Goal: Information Seeking & Learning: Find specific fact

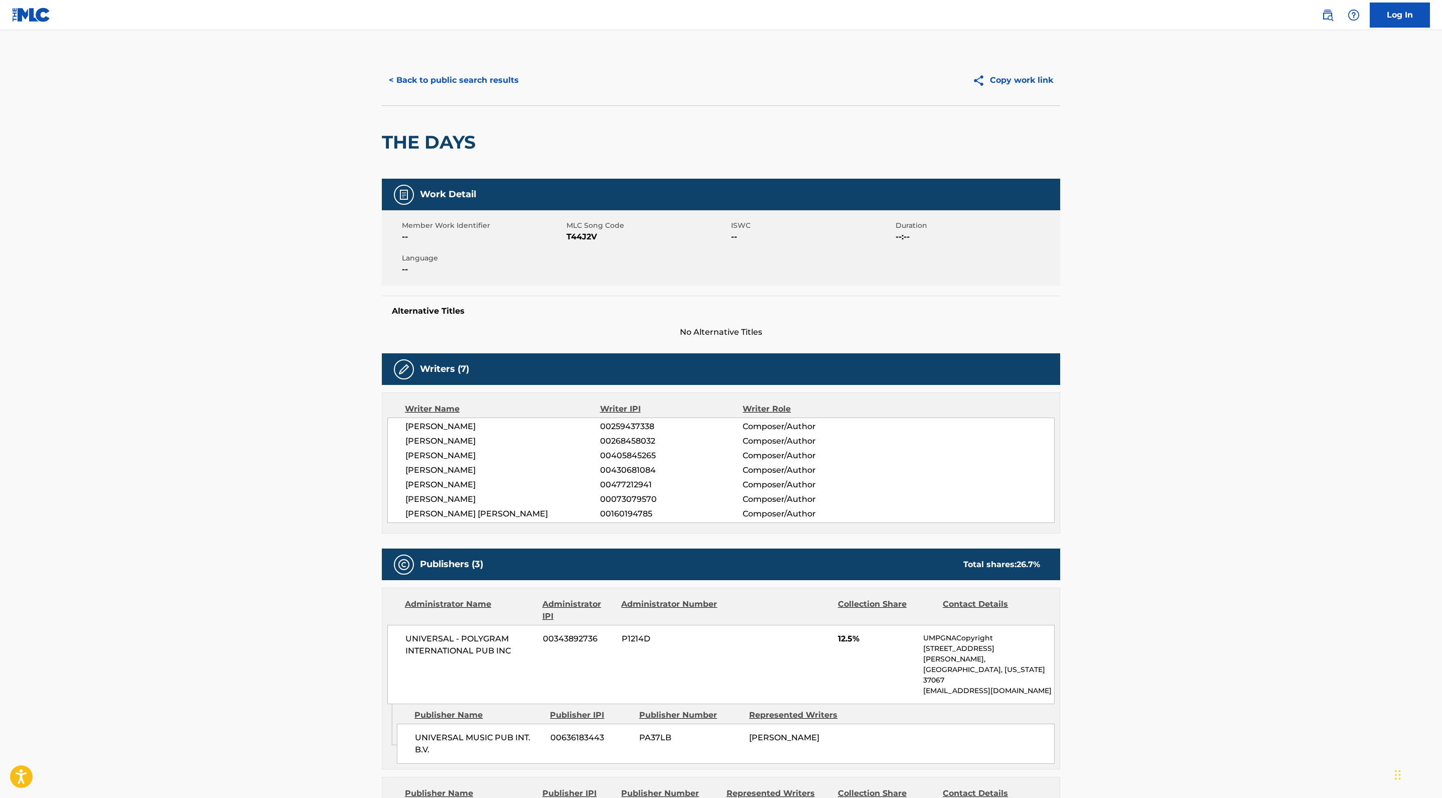
click at [382, 93] on button "< Back to public search results" at bounding box center [454, 80] width 144 height 25
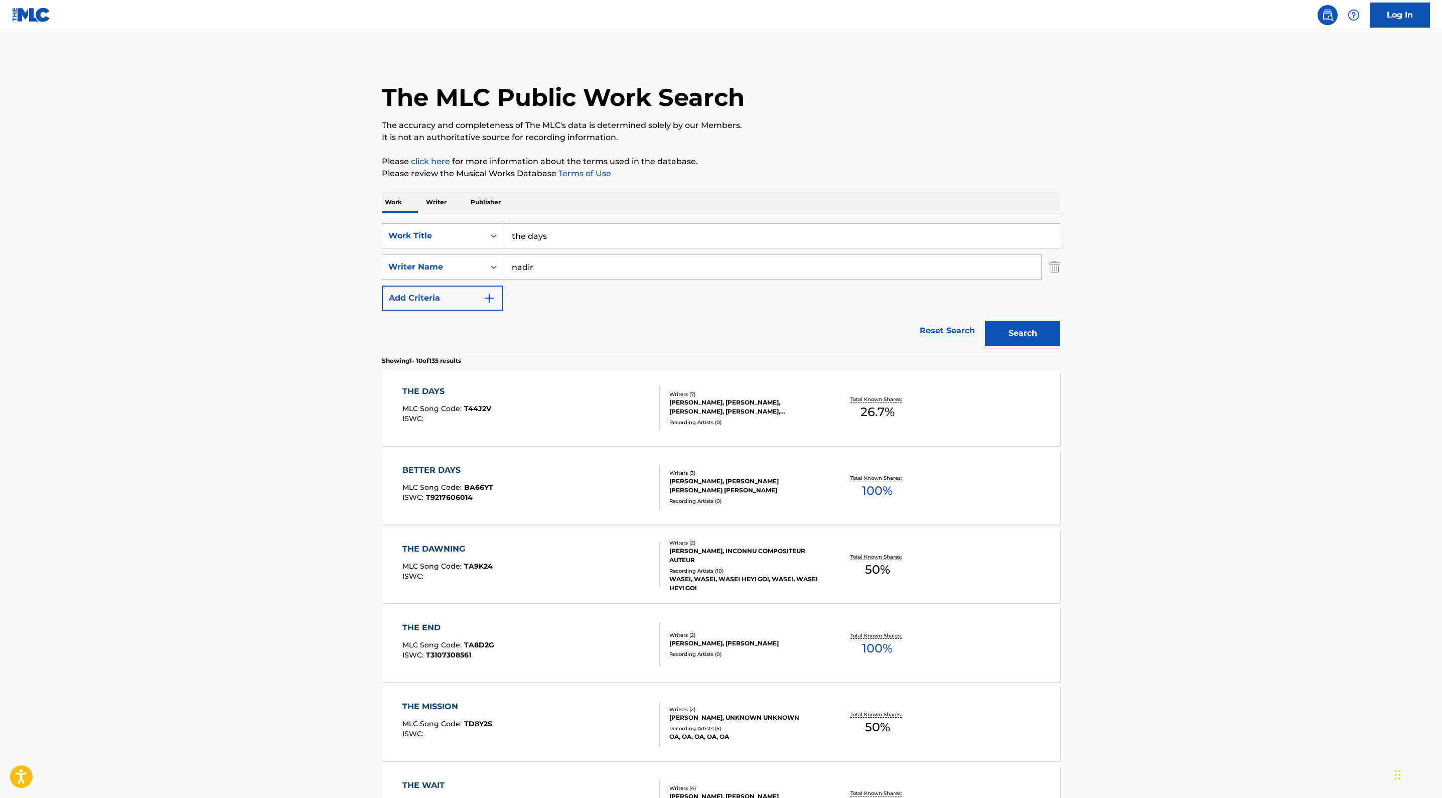
drag, startPoint x: 446, startPoint y: 361, endPoint x: 260, endPoint y: 319, distance: 190.4
click at [382, 319] on div "Work Writer Publisher SearchWithCriteriaf2c2402b-52c6-4ec3-9933-aef05f7d6413 Wo…" at bounding box center [721, 699] width 678 height 1015
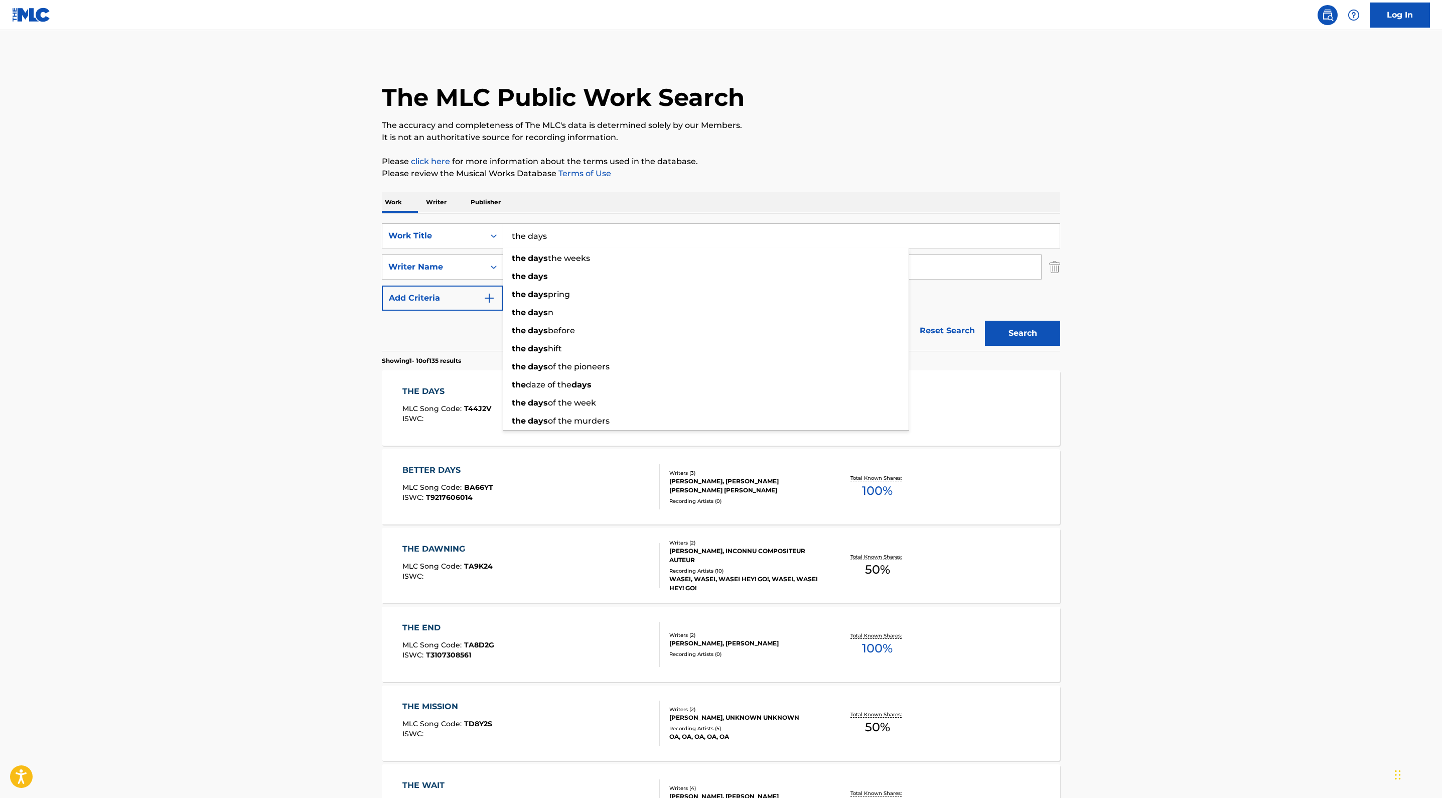
click at [683, 278] on div "The MLC Public Work Search The accuracy and completeness of The MLC's data is d…" at bounding box center [721, 630] width 702 height 1151
drag, startPoint x: 443, startPoint y: 371, endPoint x: 263, endPoint y: 328, distance: 184.7
click at [382, 328] on div "SearchWithCriteriaf2c2402b-52c6-4ec3-9933-aef05f7d6413 Work Title the days the …" at bounding box center [721, 281] width 678 height 137
type input "[PERSON_NAME]"
click at [684, 180] on p "Please review the Musical Works Database Terms of Use" at bounding box center [721, 174] width 678 height 12
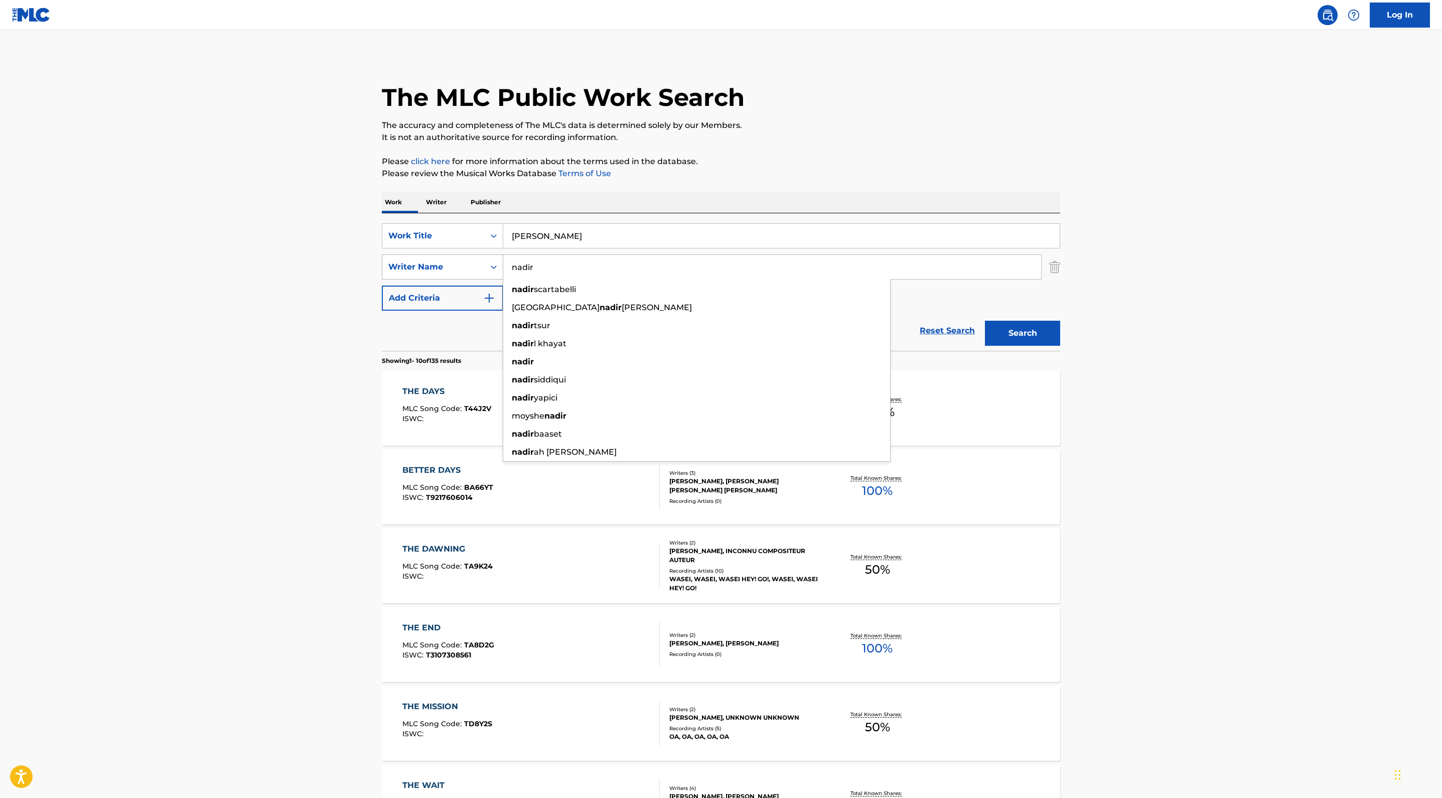
drag, startPoint x: 399, startPoint y: 426, endPoint x: 307, endPoint y: 407, distance: 94.3
click at [382, 279] on div "SearchWithCriteriad0653320-b32a-4bbb-aa81-4333e206983d Writer Name [PERSON_NAME…" at bounding box center [721, 266] width 678 height 25
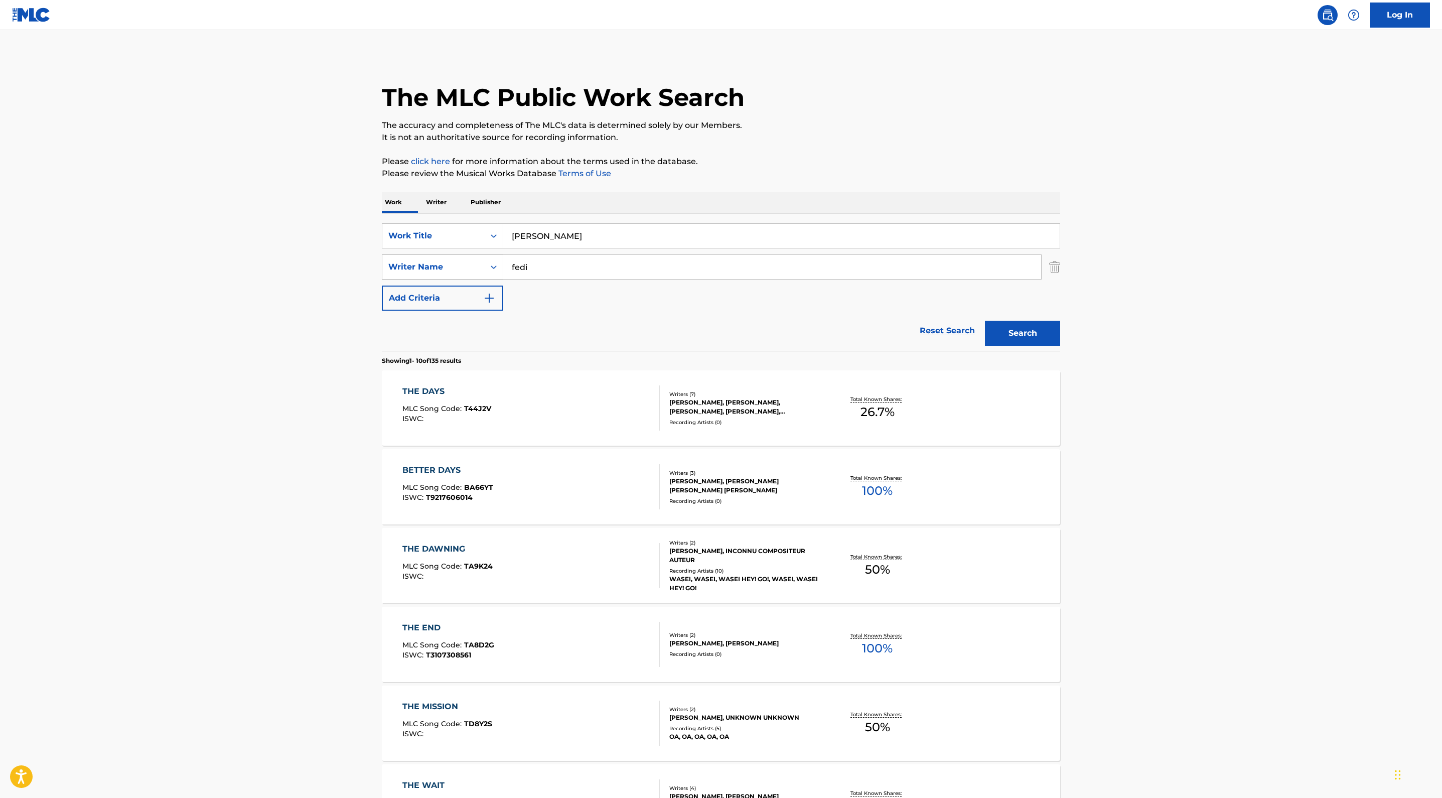
type input "fedi"
click at [1060, 346] on button "Search" at bounding box center [1022, 333] width 75 height 25
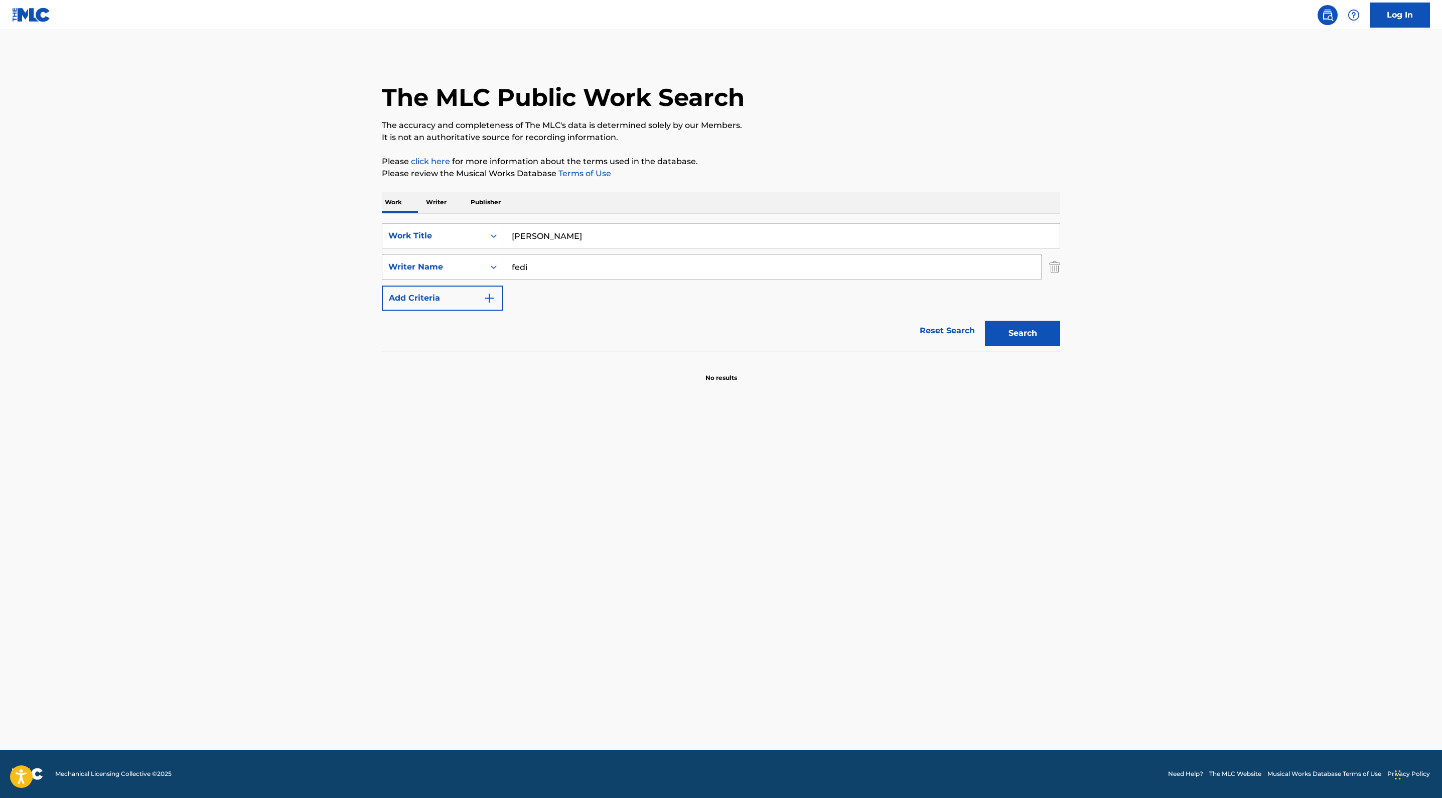
click at [780, 128] on div "The MLC Public Work Search" at bounding box center [721, 91] width 678 height 73
click at [1060, 346] on button "Search" at bounding box center [1022, 333] width 75 height 25
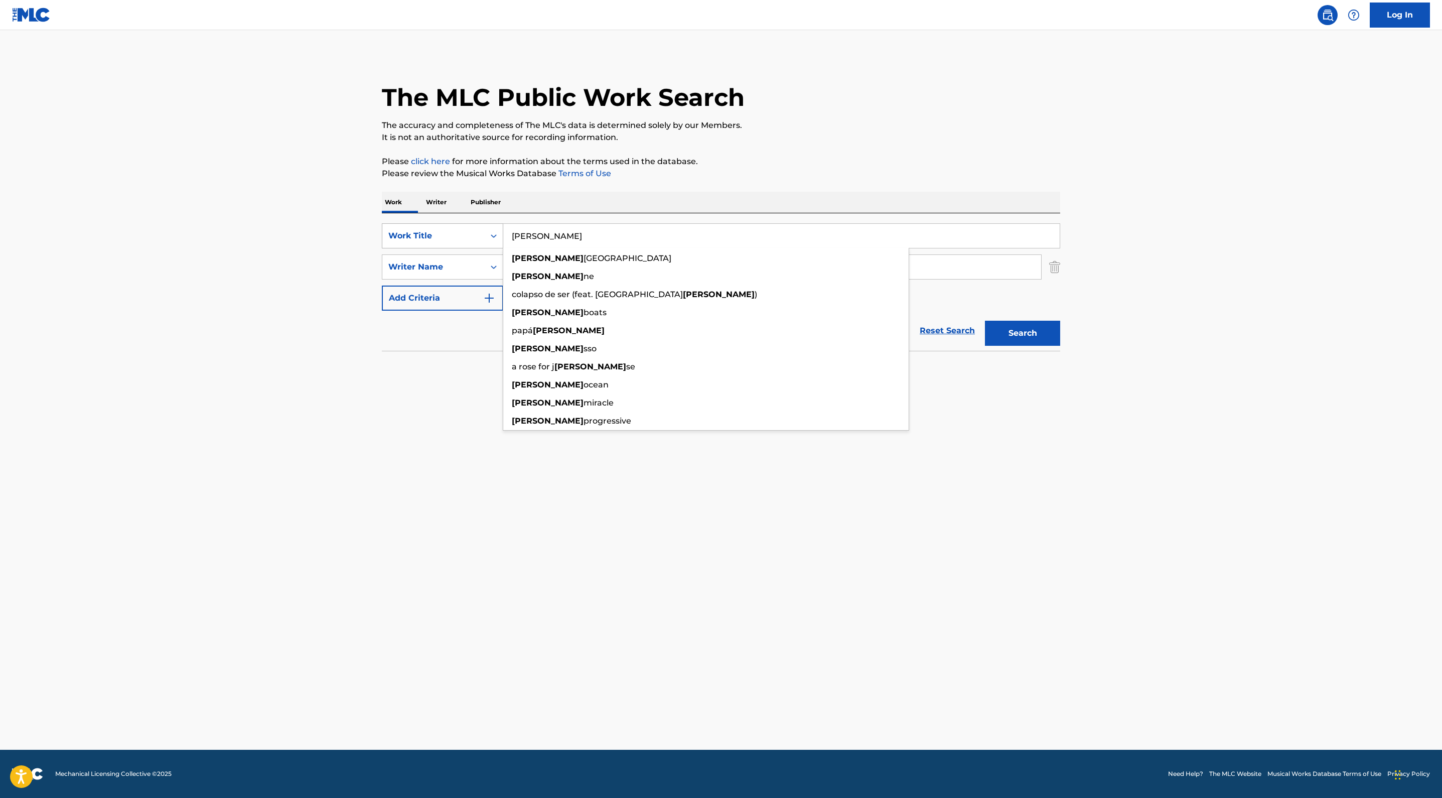
drag, startPoint x: 480, startPoint y: 369, endPoint x: 267, endPoint y: 345, distance: 214.1
click at [382, 248] on div "SearchWithCriteriaf2c2402b-52c6-4ec3-9933-aef05f7d6413 Work Title [PERSON_NAME]…" at bounding box center [721, 235] width 678 height 25
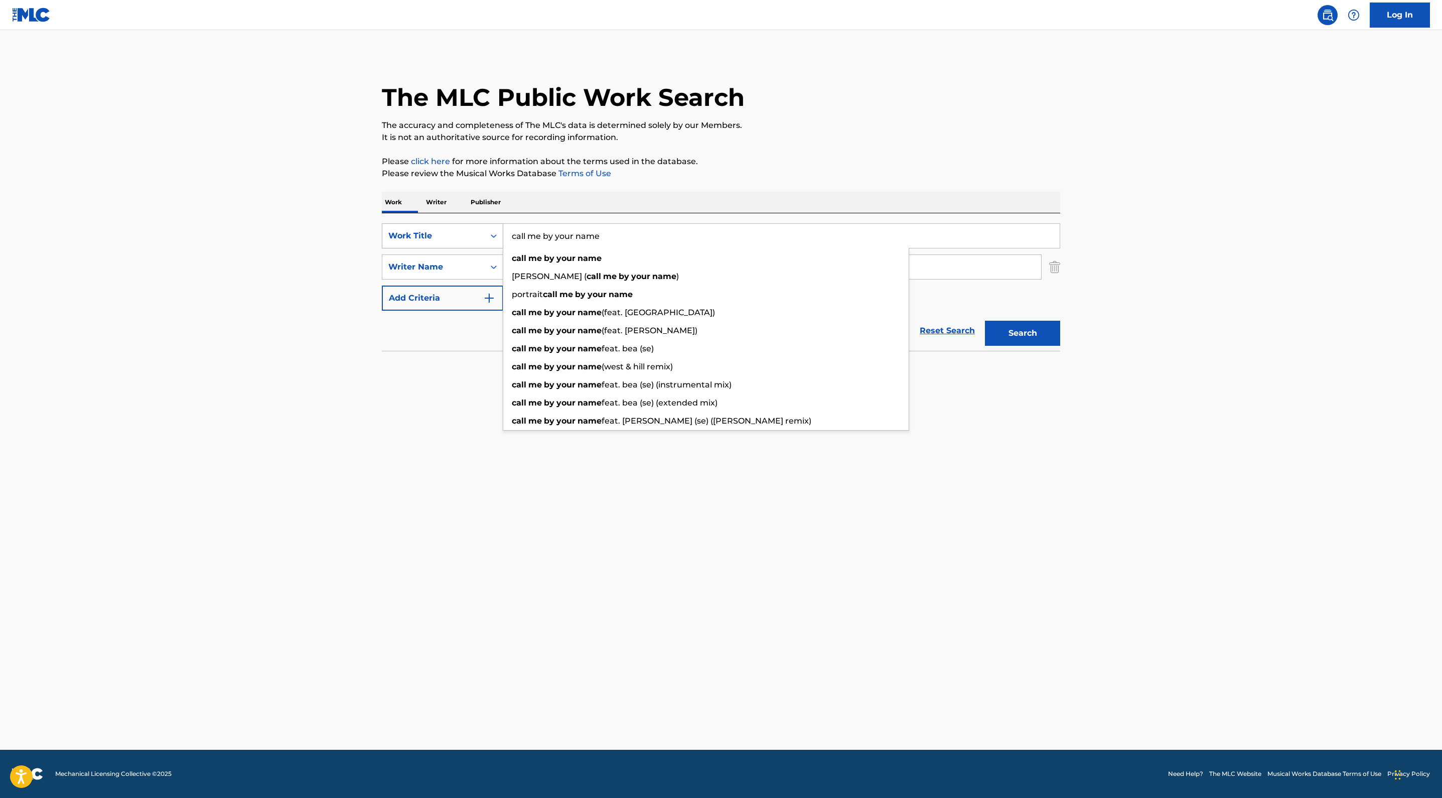
type input "call me by your name"
click at [1060, 346] on button "Search" at bounding box center [1022, 333] width 75 height 25
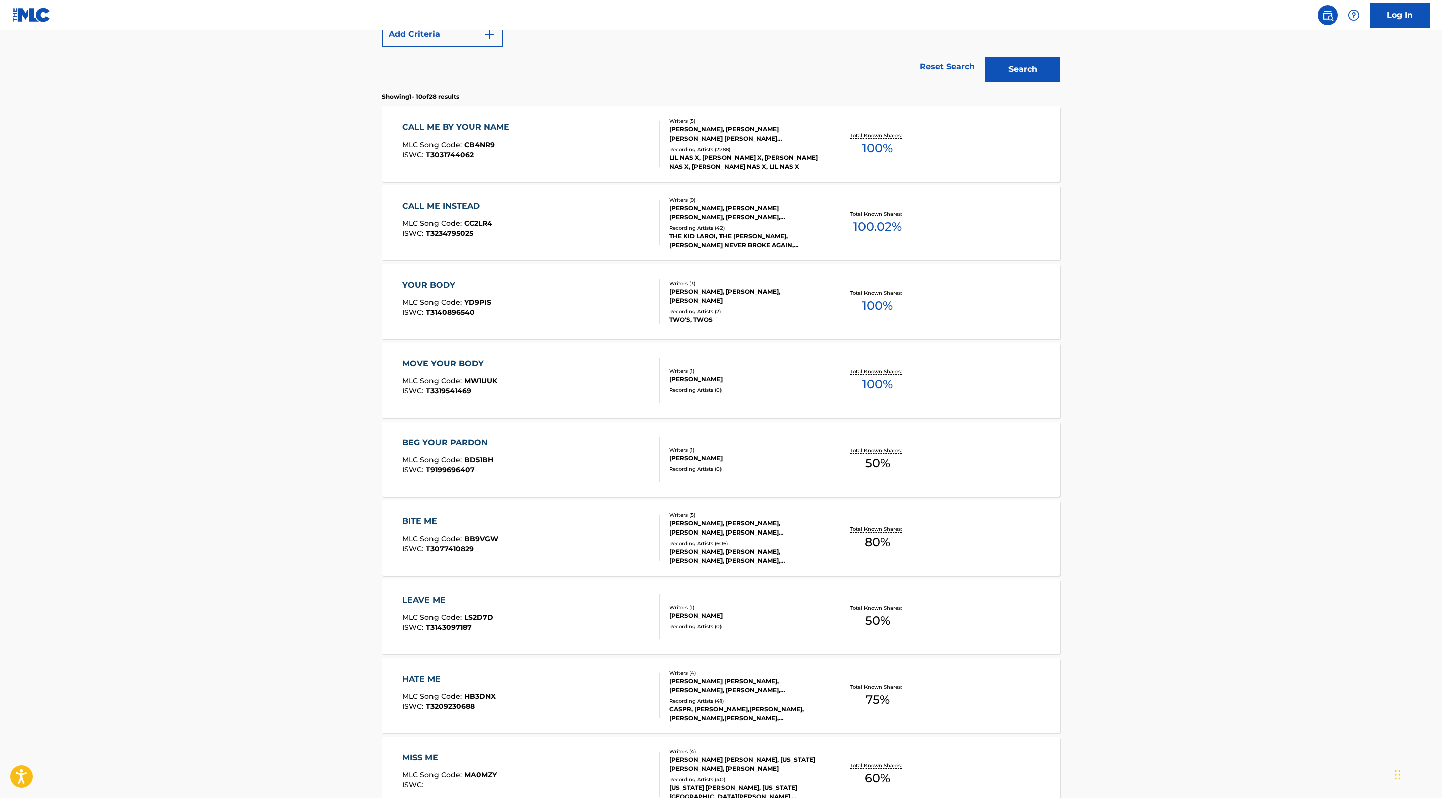
scroll to position [287, 0]
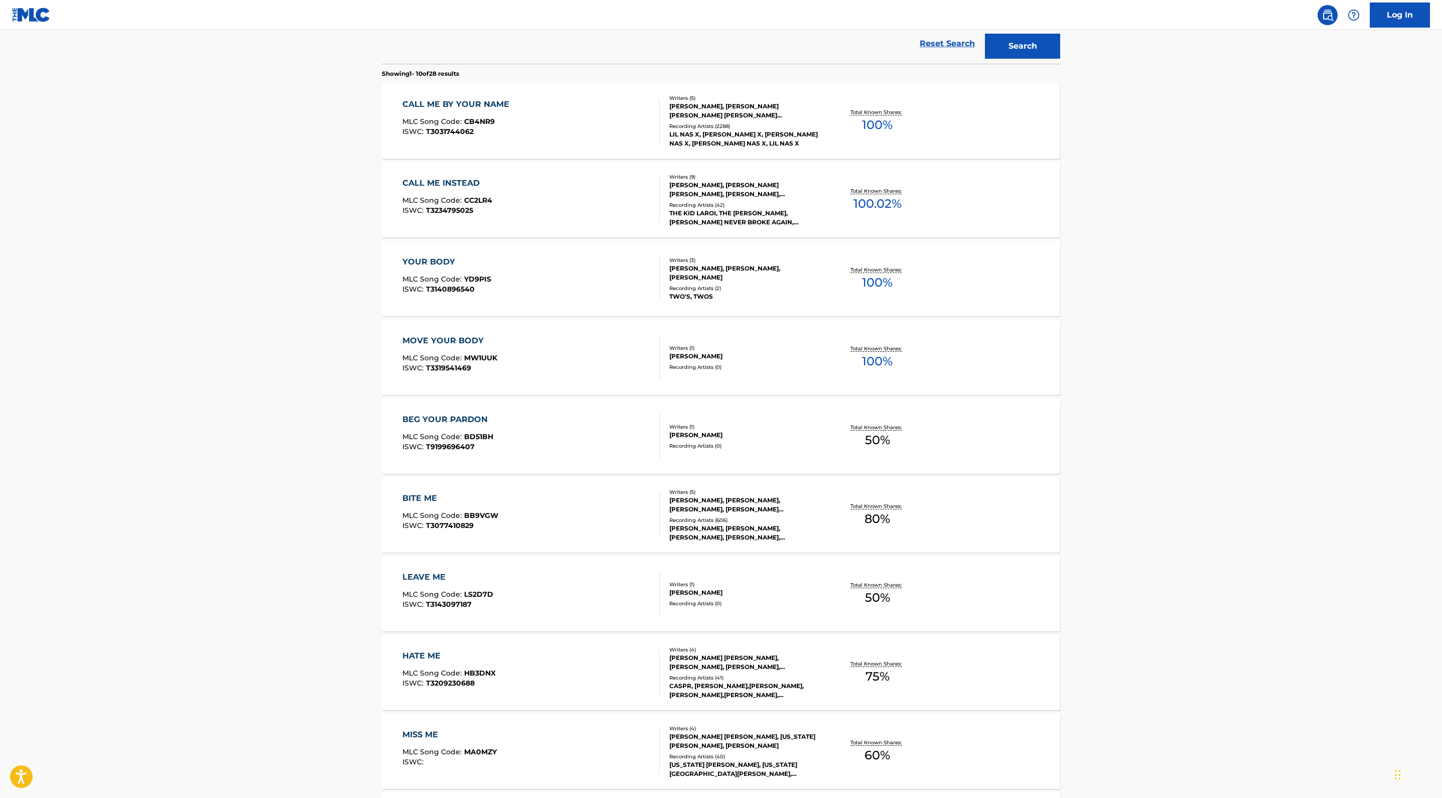
click at [801, 120] on div "[PERSON_NAME], [PERSON_NAME] [PERSON_NAME] [PERSON_NAME] [PERSON_NAME] [PERSON_…" at bounding box center [745, 111] width 152 height 18
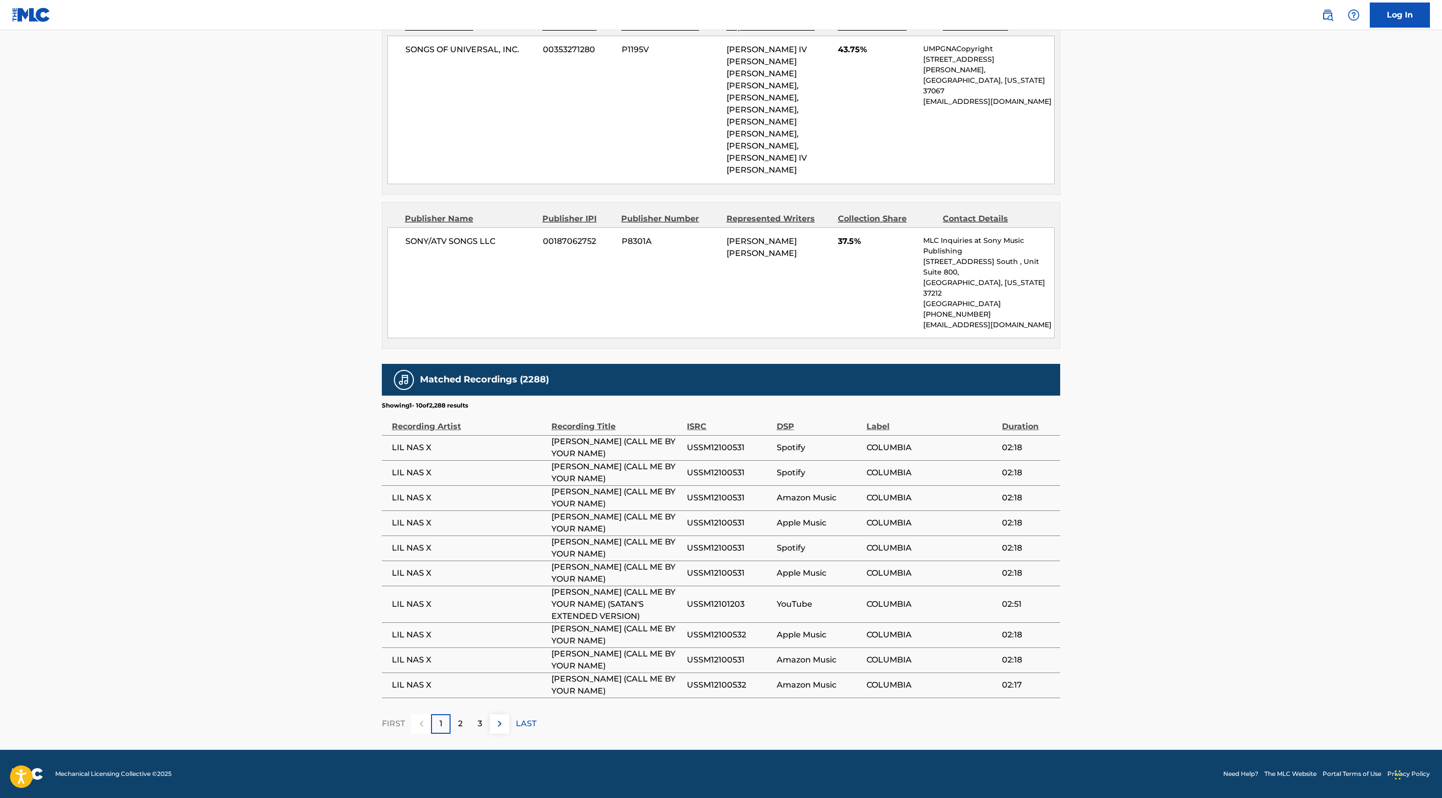
scroll to position [1179, 0]
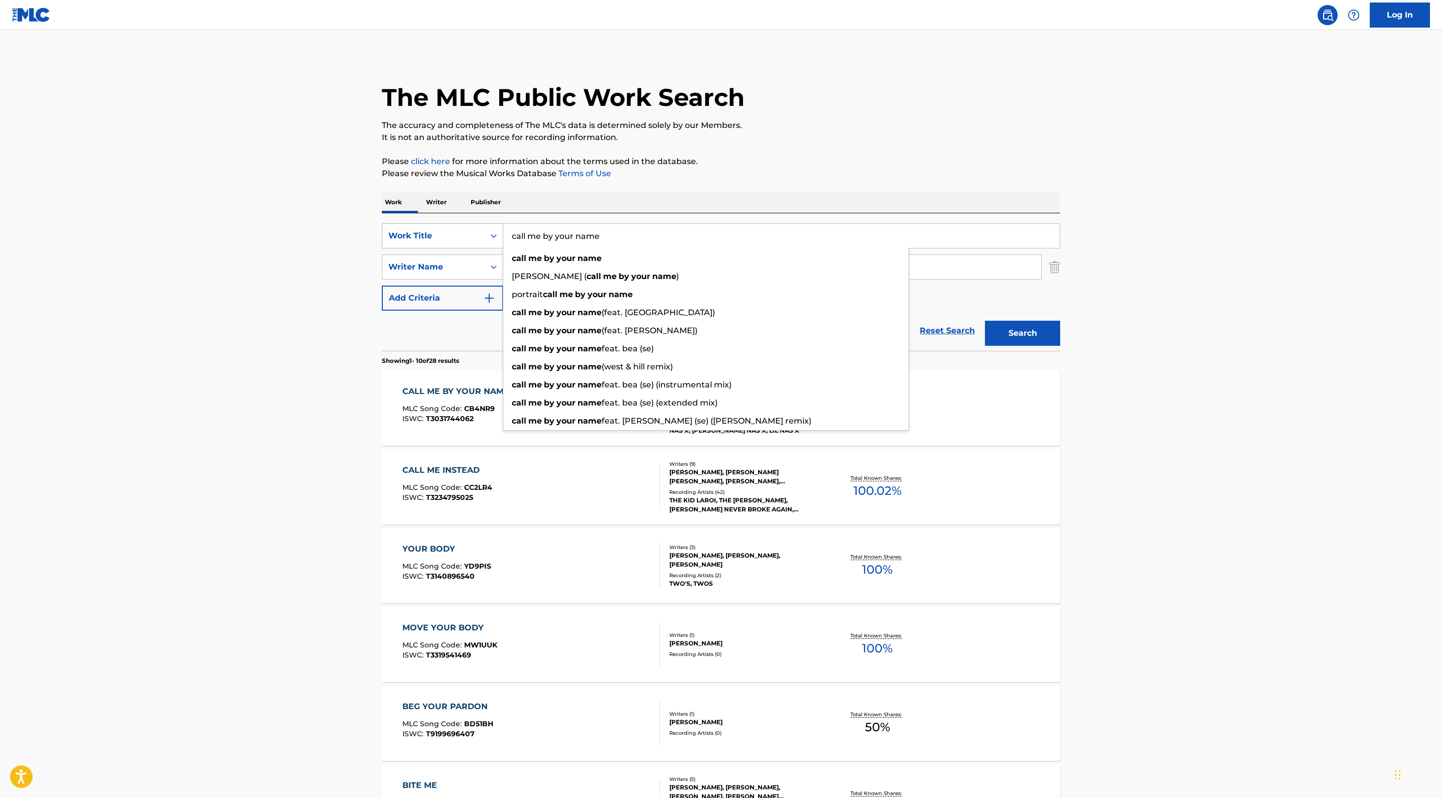
drag, startPoint x: 497, startPoint y: 360, endPoint x: 316, endPoint y: 342, distance: 181.5
click at [382, 248] on div "SearchWithCriteriaf2c2402b-52c6-4ec3-9933-aef05f7d6413 Work Title call me by yo…" at bounding box center [721, 235] width 678 height 25
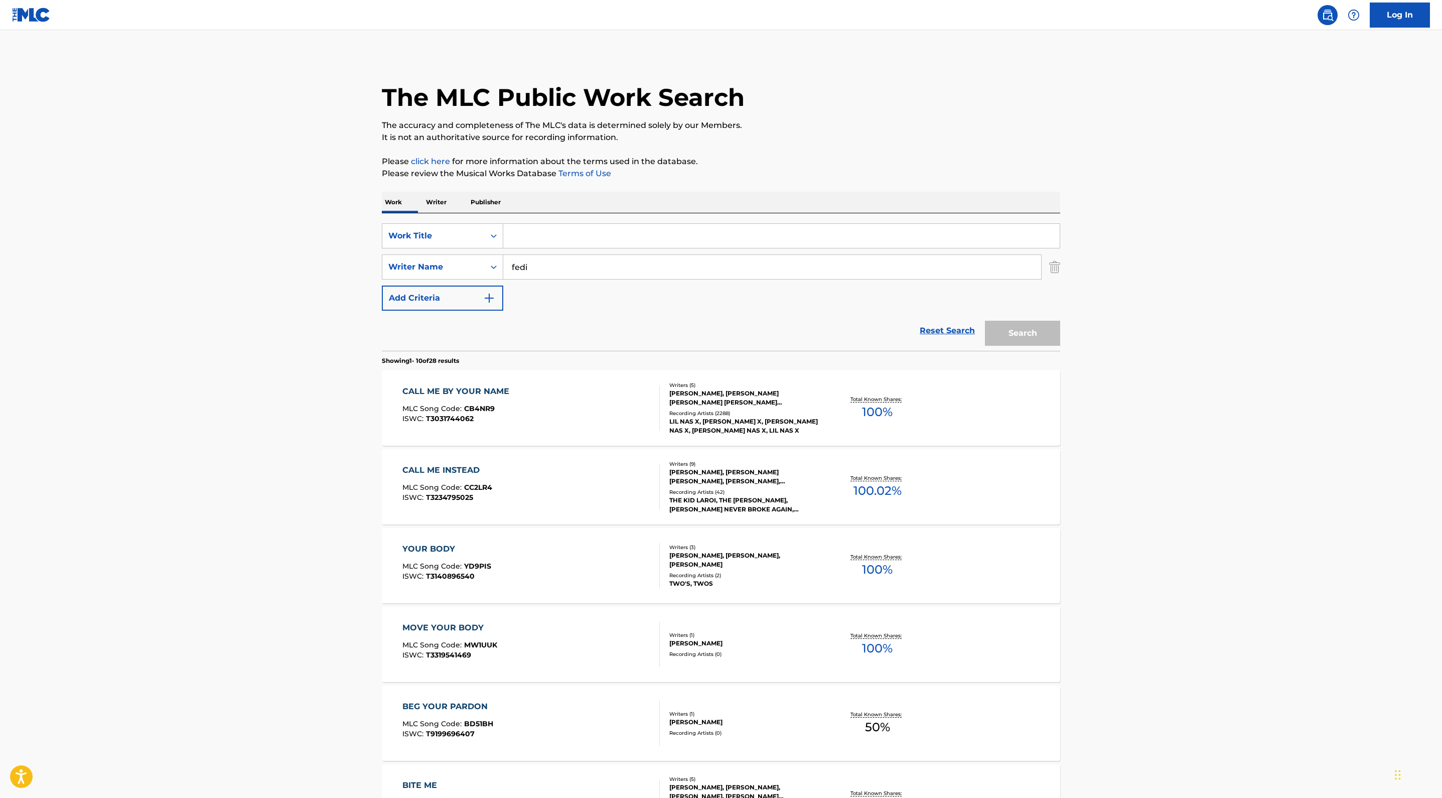
click at [717, 128] on div "The MLC Public Work Search" at bounding box center [721, 91] width 678 height 73
drag, startPoint x: 413, startPoint y: 418, endPoint x: 242, endPoint y: 398, distance: 172.8
click at [382, 279] on div "SearchWithCriteriad0653320-b32a-4bbb-aa81-4333e206983d Writer Name [PERSON_NAME]" at bounding box center [721, 266] width 678 height 25
click at [503, 248] on input "Search Form" at bounding box center [781, 236] width 556 height 24
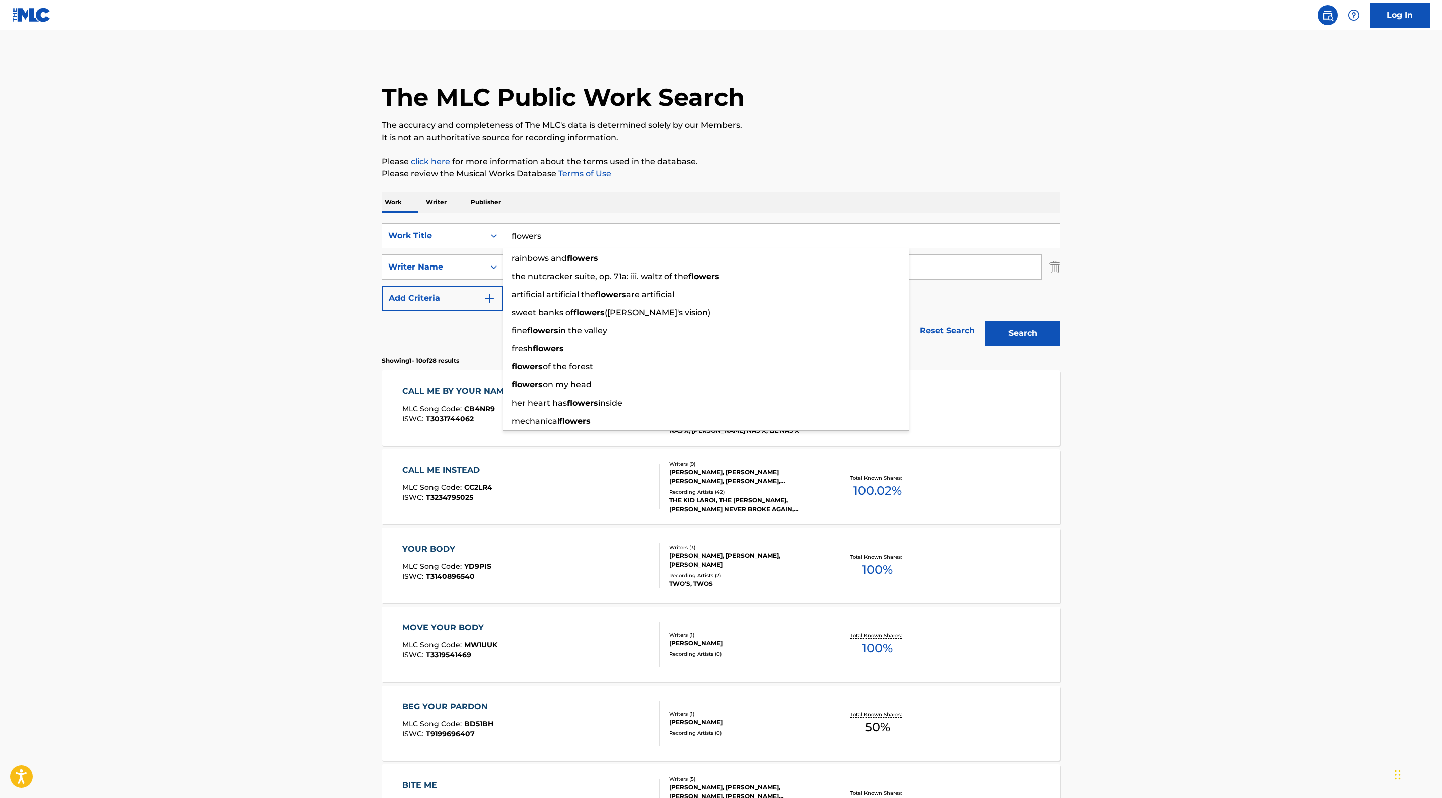
type input "flowers"
click at [657, 180] on p "Please review the Musical Works Database Terms of Use" at bounding box center [721, 174] width 678 height 12
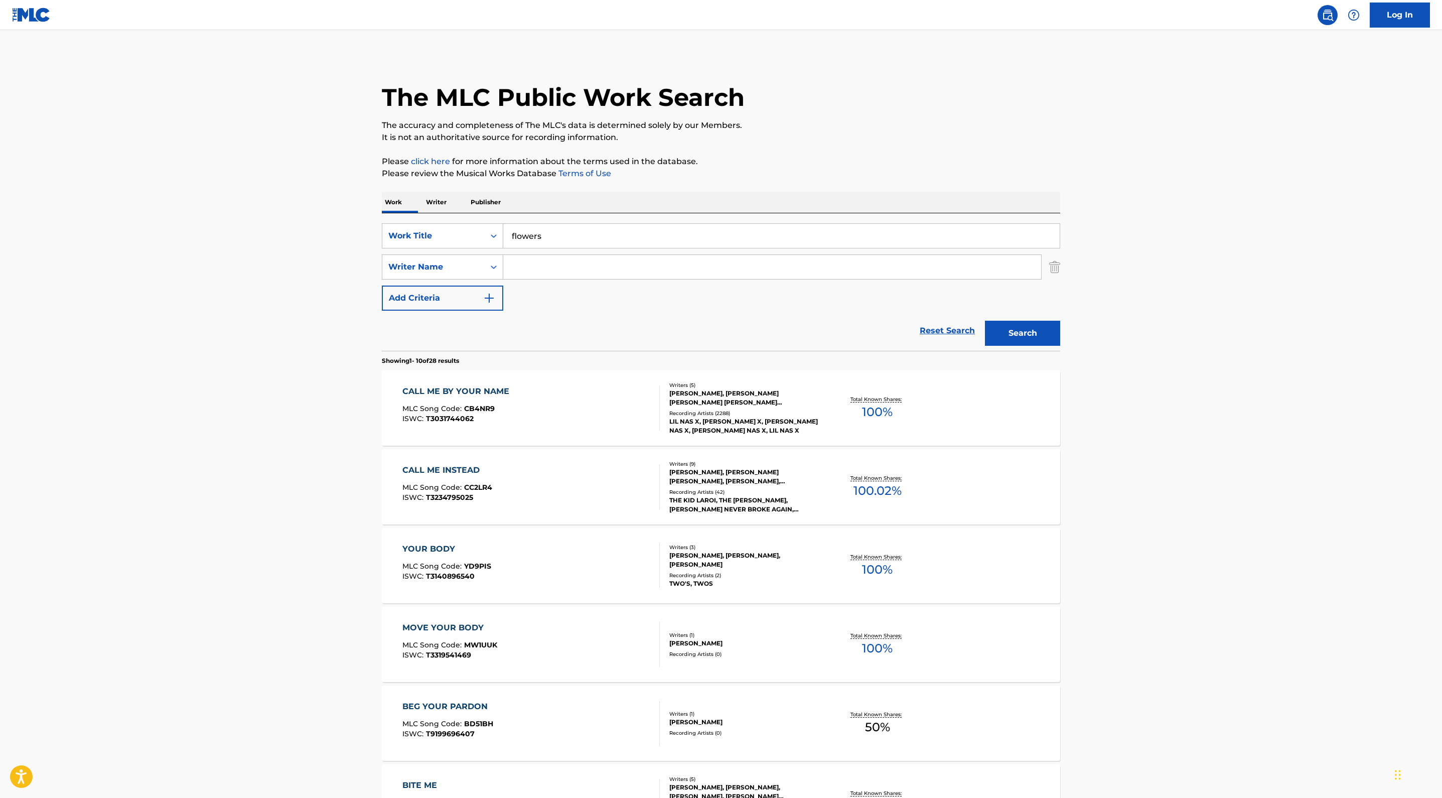
click at [503, 279] on input "Search Form" at bounding box center [772, 267] width 538 height 24
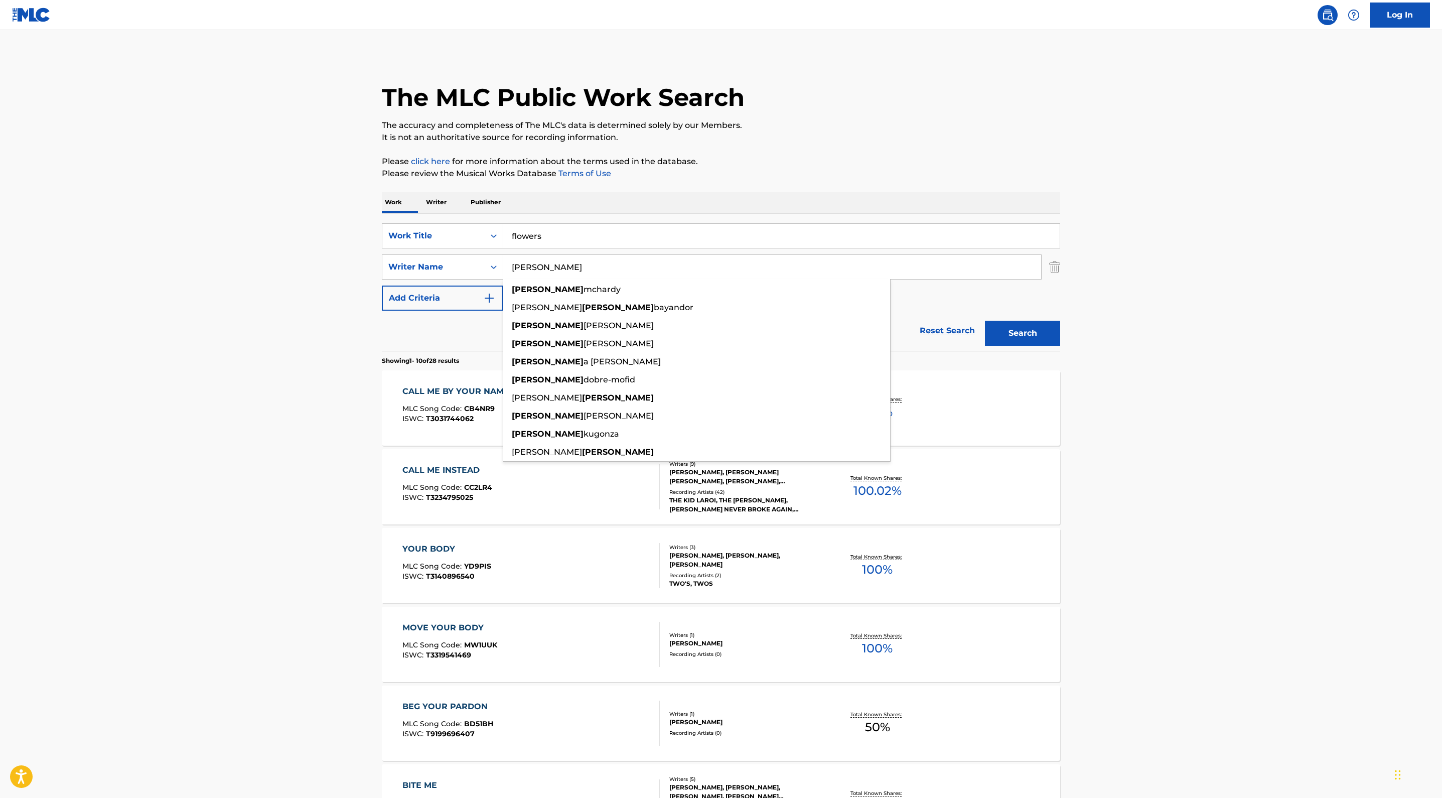
click at [1060, 346] on button "Search" at bounding box center [1022, 333] width 75 height 25
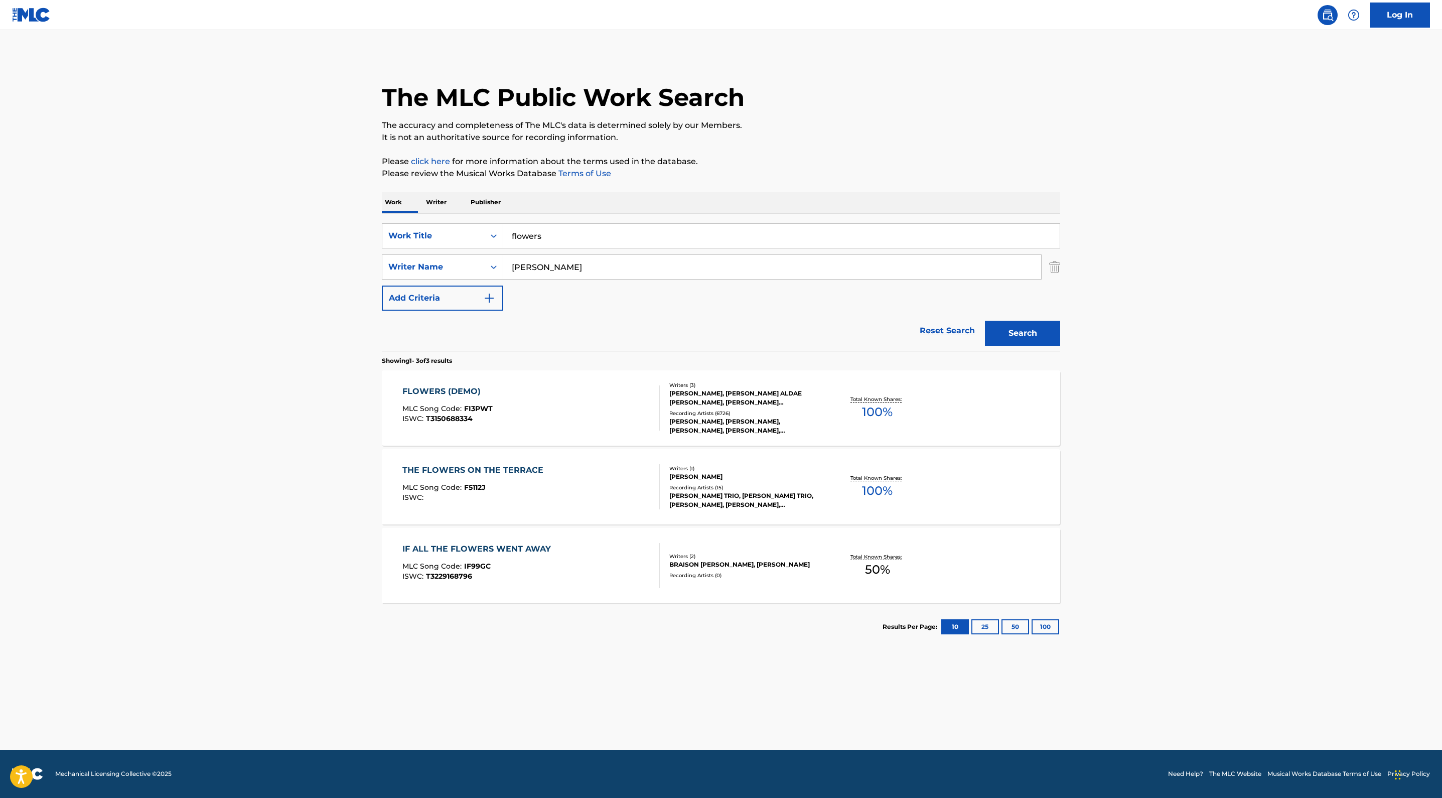
type input "[PERSON_NAME]"
drag, startPoint x: 403, startPoint y: 422, endPoint x: 797, endPoint y: 179, distance: 462.8
click at [797, 128] on div "The MLC Public Work Search" at bounding box center [721, 91] width 678 height 73
click at [697, 395] on div "[PERSON_NAME], [PERSON_NAME] ALDAE [PERSON_NAME], [PERSON_NAME] [PERSON_NAME]" at bounding box center [745, 398] width 152 height 18
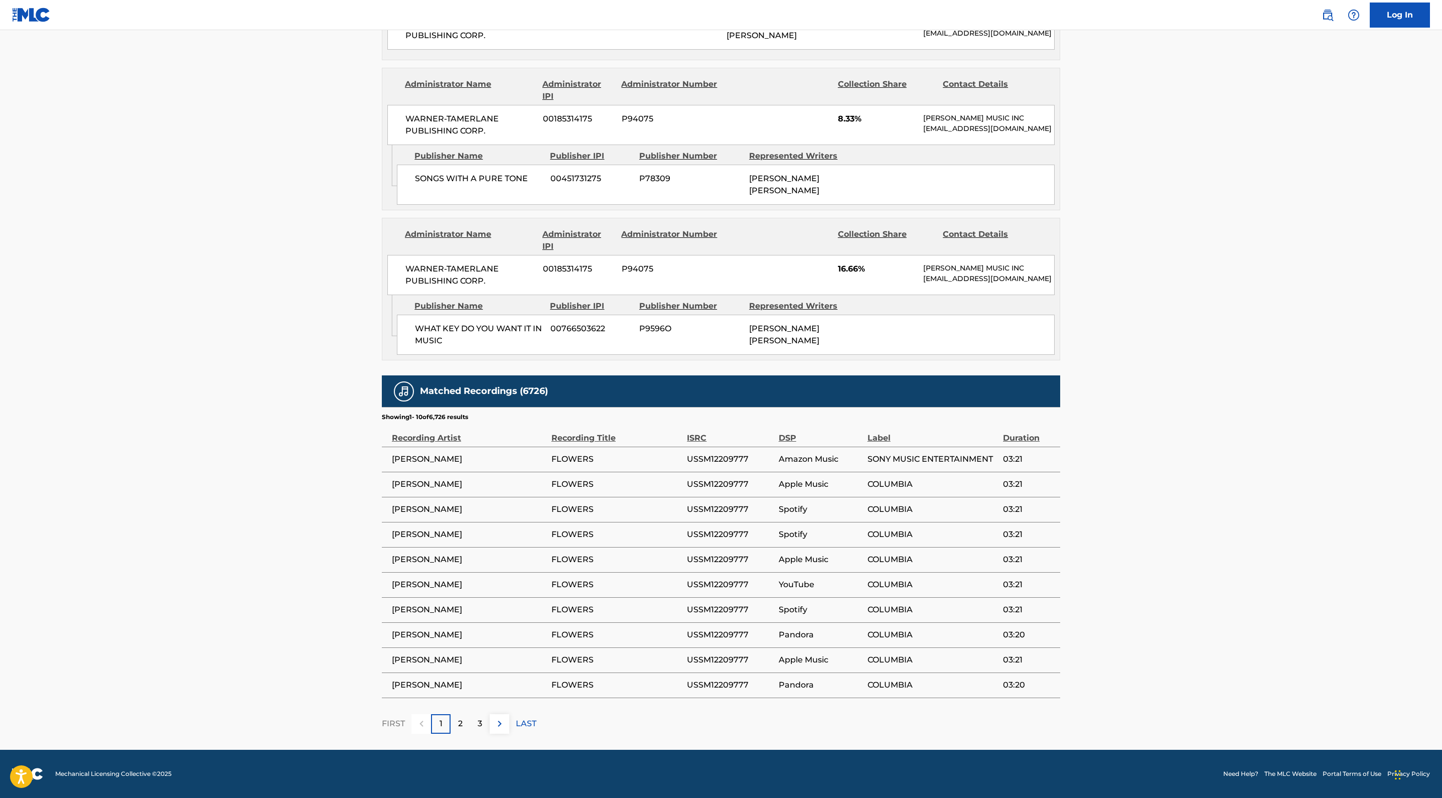
scroll to position [1876, 0]
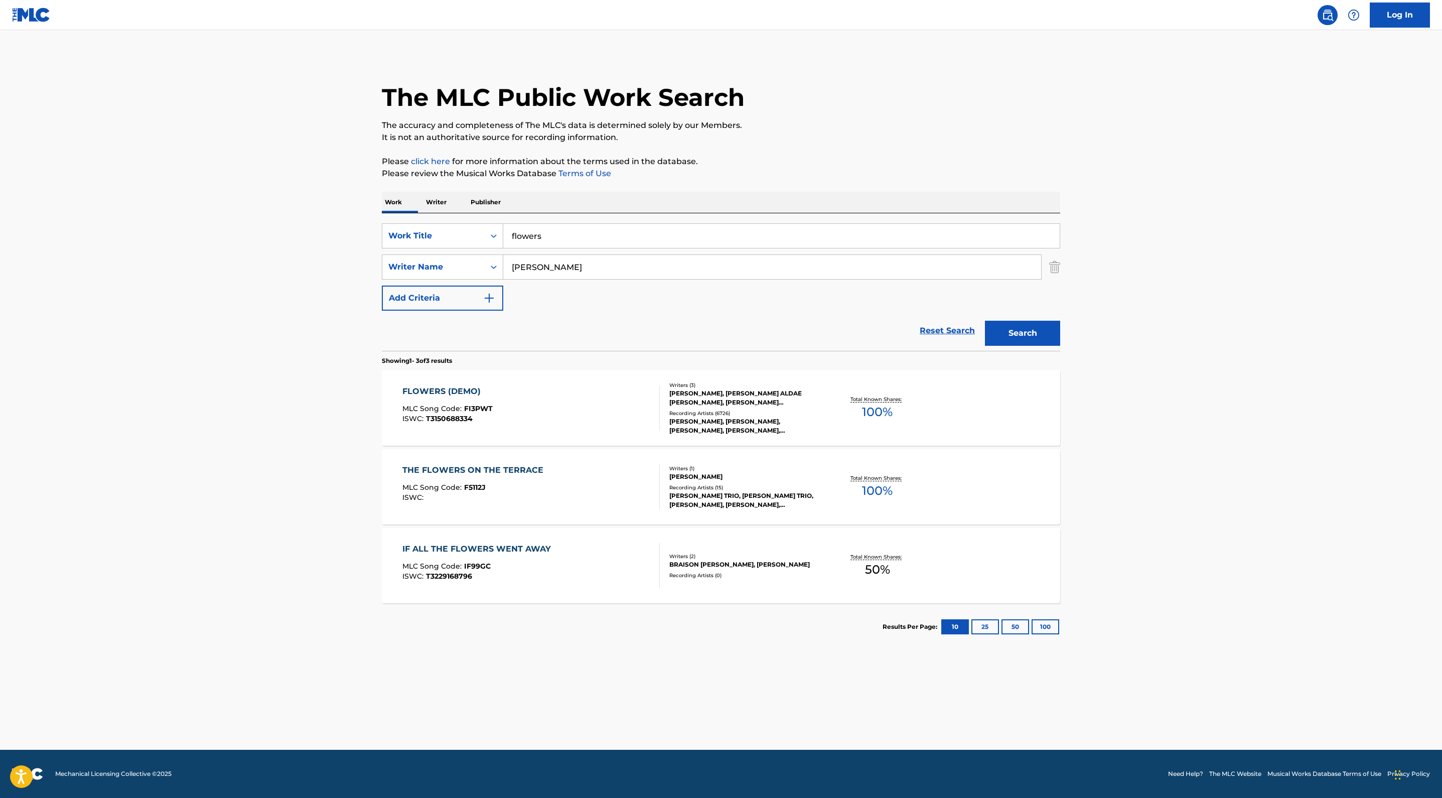
click at [570, 351] on div "Reset Search Search" at bounding box center [721, 331] width 678 height 40
drag, startPoint x: 459, startPoint y: 241, endPoint x: 318, endPoint y: 195, distance: 147.9
click at [382, 213] on div "SearchWithCriteriaf2c2402b-52c6-4ec3-9933-aef05f7d6413 Work Title flowers Searc…" at bounding box center [721, 281] width 678 height 137
click at [588, 156] on p "Please click here for more information about the terms used in the database." at bounding box center [721, 162] width 678 height 12
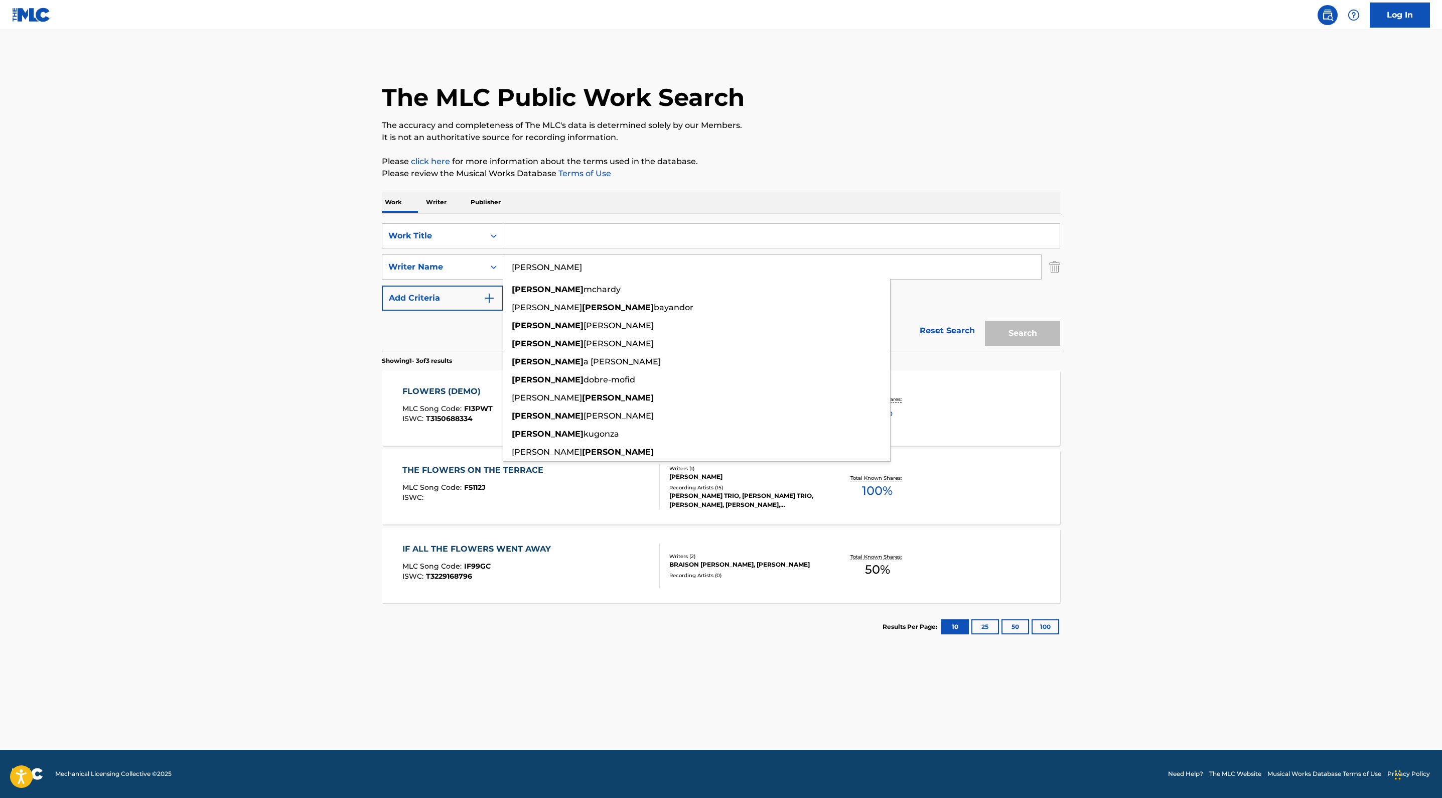
drag, startPoint x: 432, startPoint y: 305, endPoint x: 268, endPoint y: 265, distance: 168.4
click at [382, 265] on div "SearchWithCriteriaf2c2402b-52c6-4ec3-9933-aef05f7d6413 Work Title SearchWithCri…" at bounding box center [721, 266] width 678 height 87
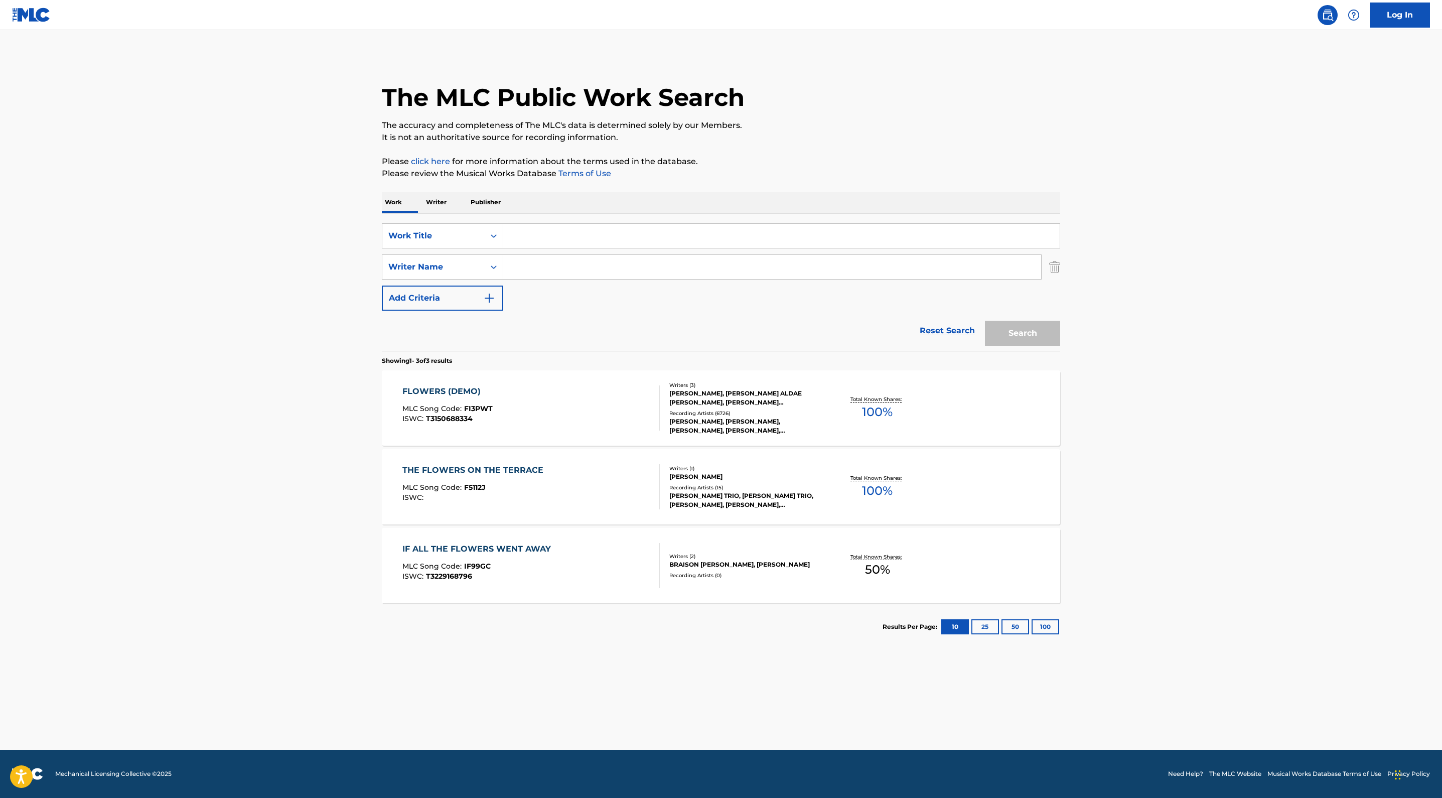
click at [774, 99] on div "The MLC Public Work Search The accuracy and completeness of The MLC's data is d…" at bounding box center [721, 352] width 702 height 595
click at [630, 234] on input "Search Form" at bounding box center [781, 236] width 556 height 24
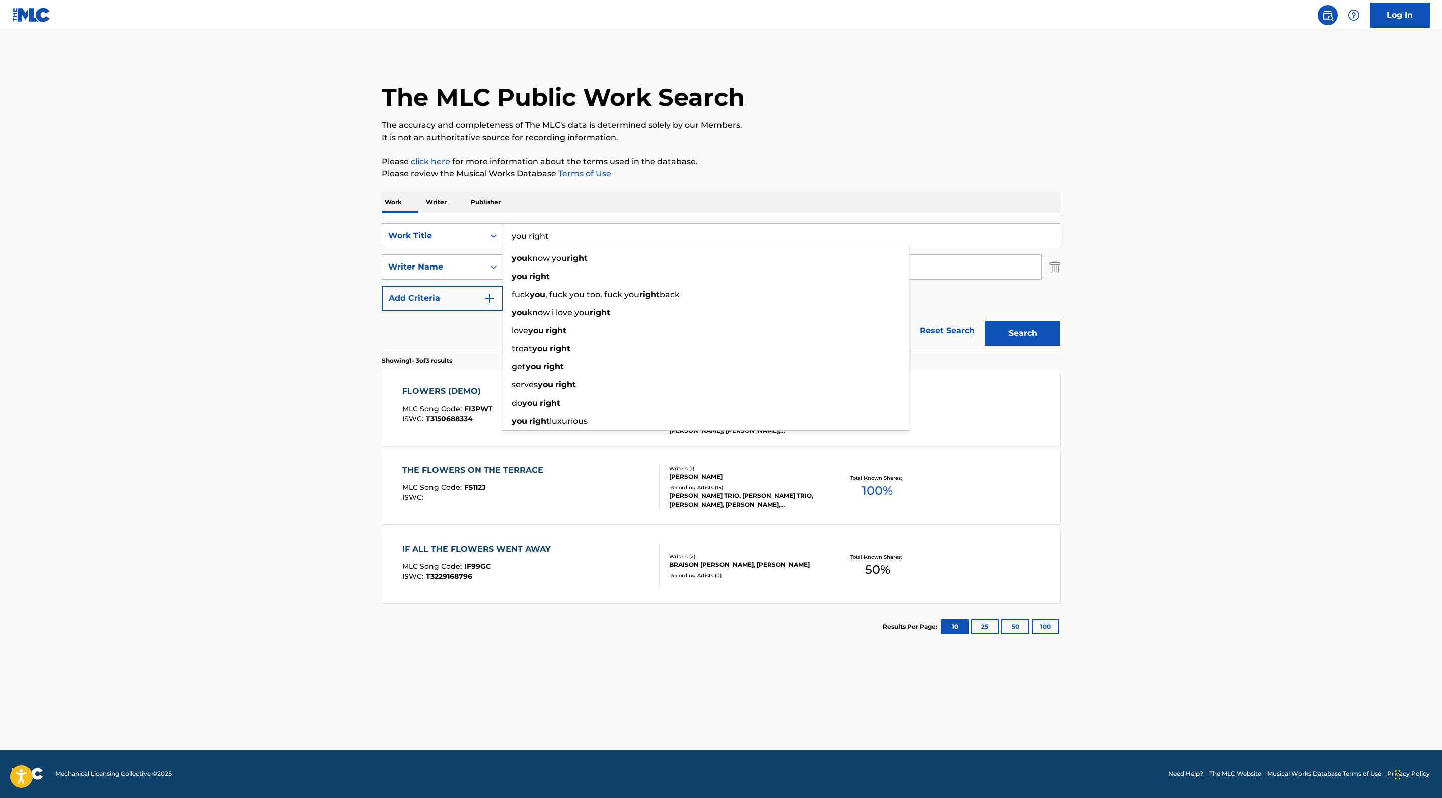
type input "you right"
click at [794, 192] on div "Work Writer Publisher" at bounding box center [721, 202] width 678 height 21
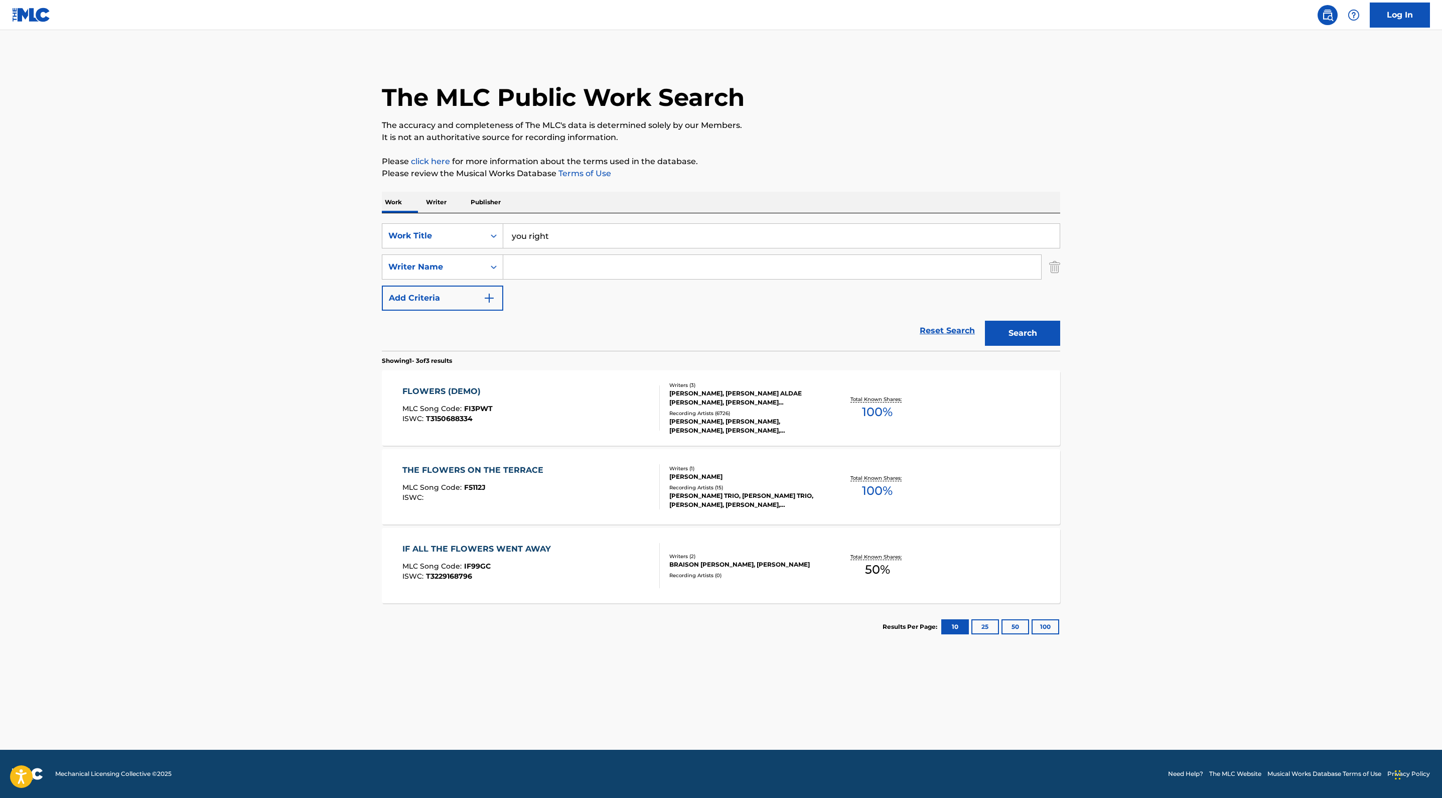
click at [503, 279] on input "Search Form" at bounding box center [772, 267] width 538 height 24
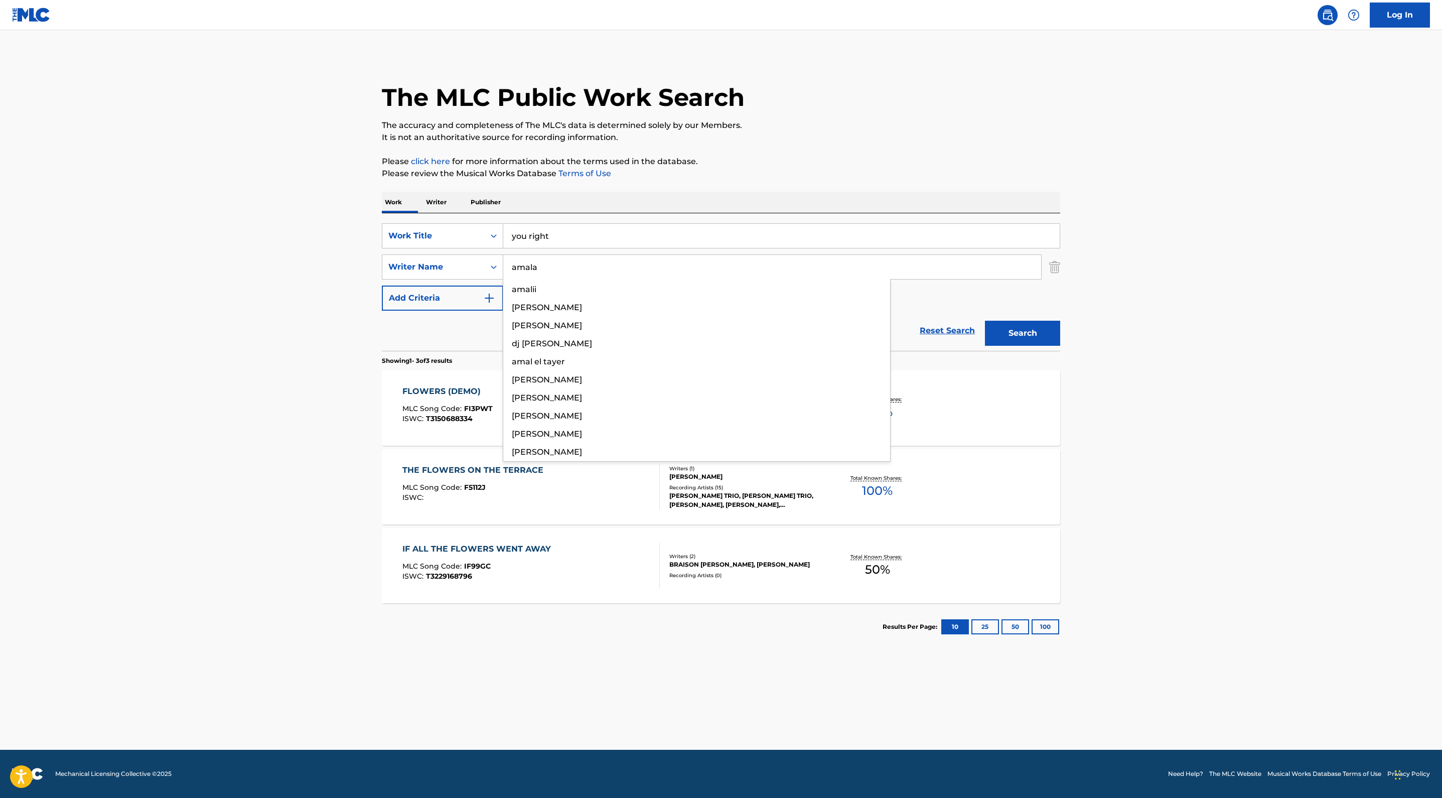
type input "amala"
click at [1060, 346] on button "Search" at bounding box center [1022, 333] width 75 height 25
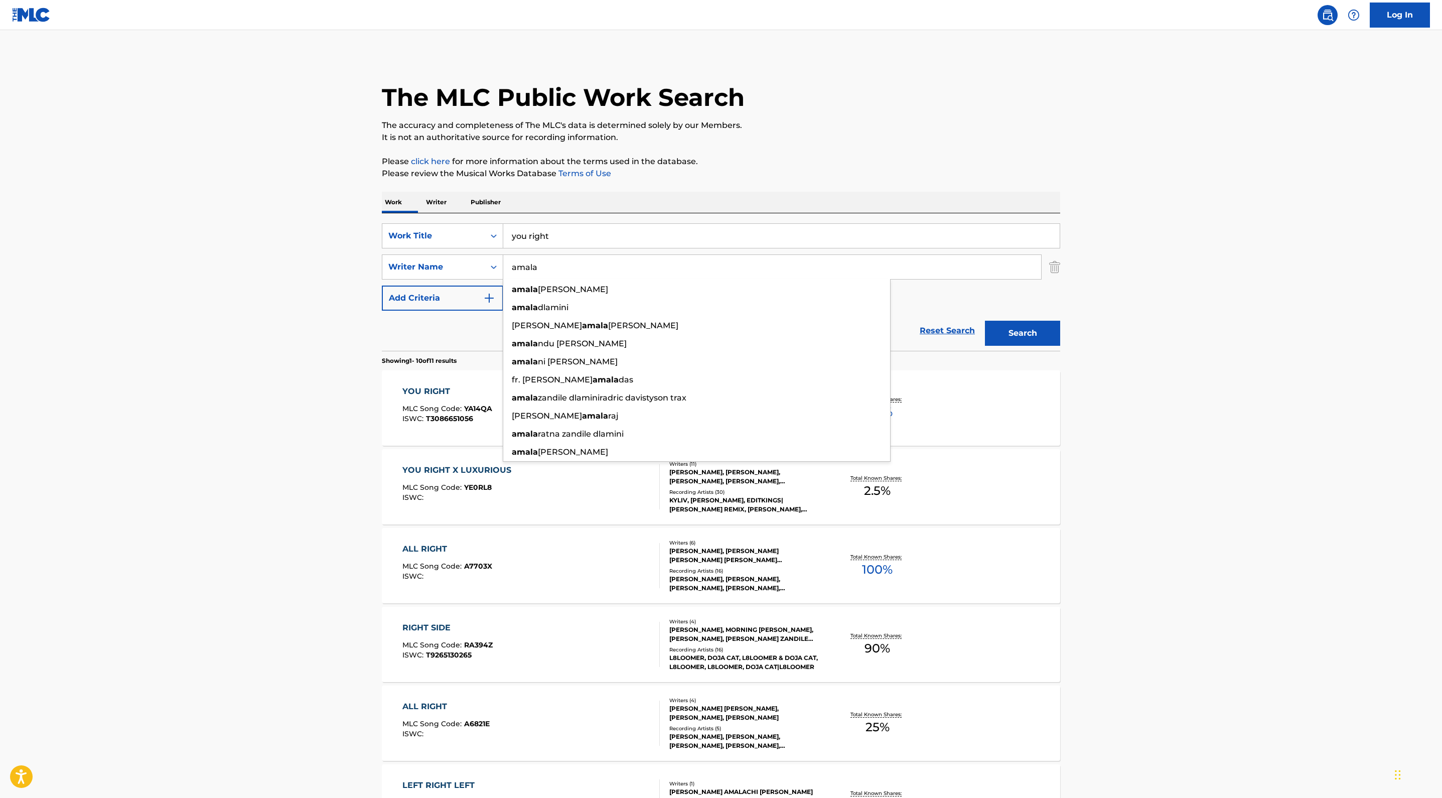
click at [745, 128] on div "The MLC Public Work Search" at bounding box center [721, 91] width 678 height 73
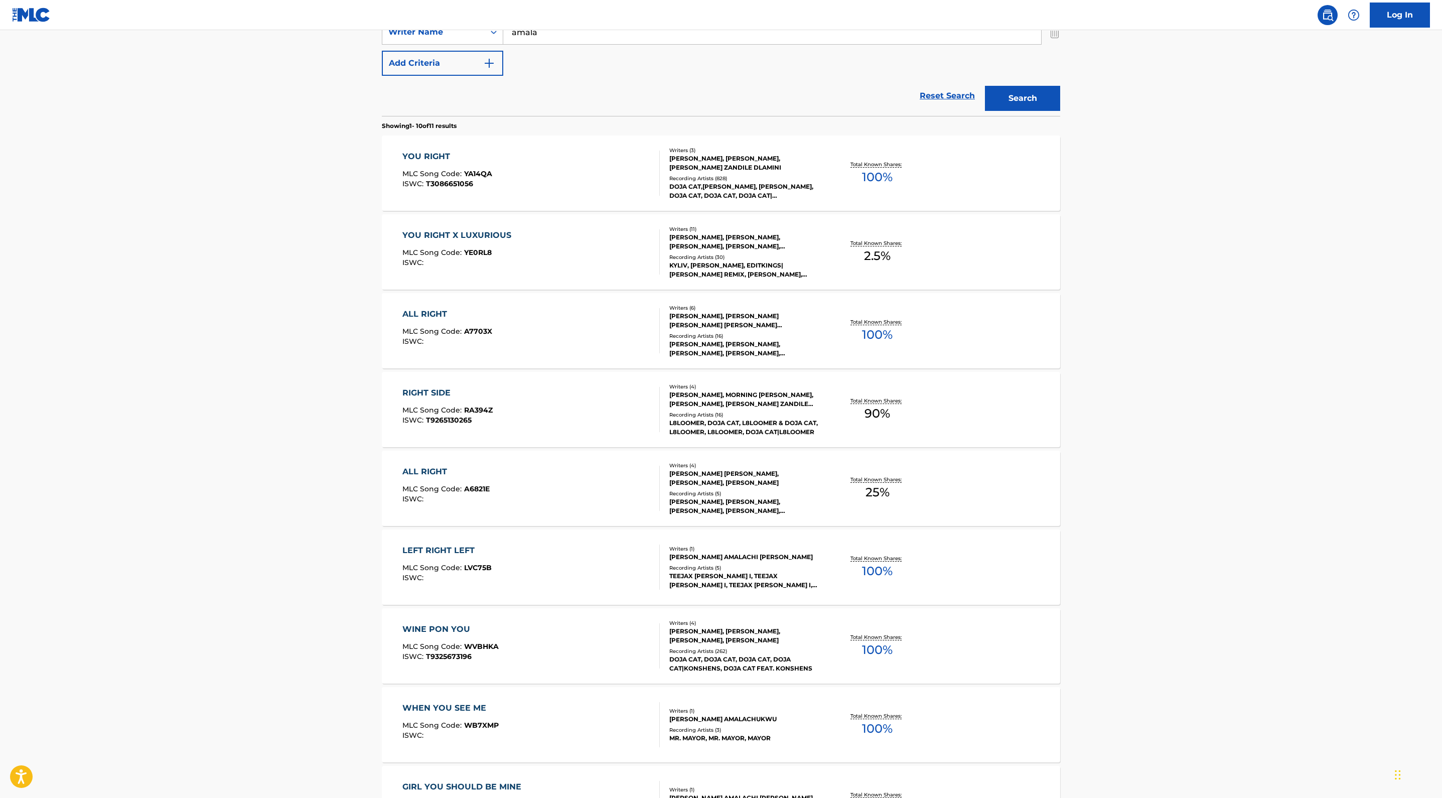
scroll to position [297, 0]
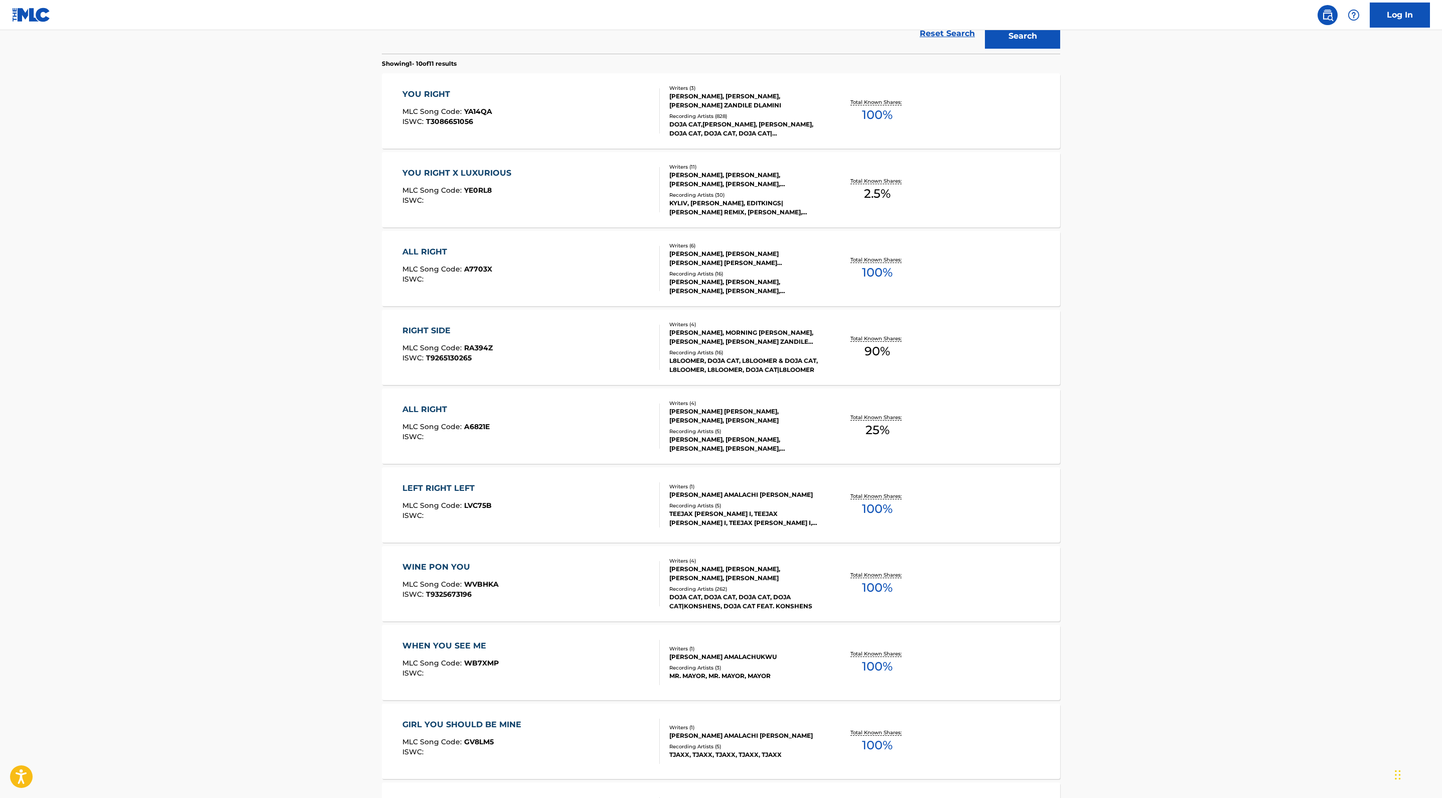
click at [808, 110] on div "[PERSON_NAME], [PERSON_NAME], [PERSON_NAME] ZANDILE DLAMINI" at bounding box center [745, 101] width 152 height 18
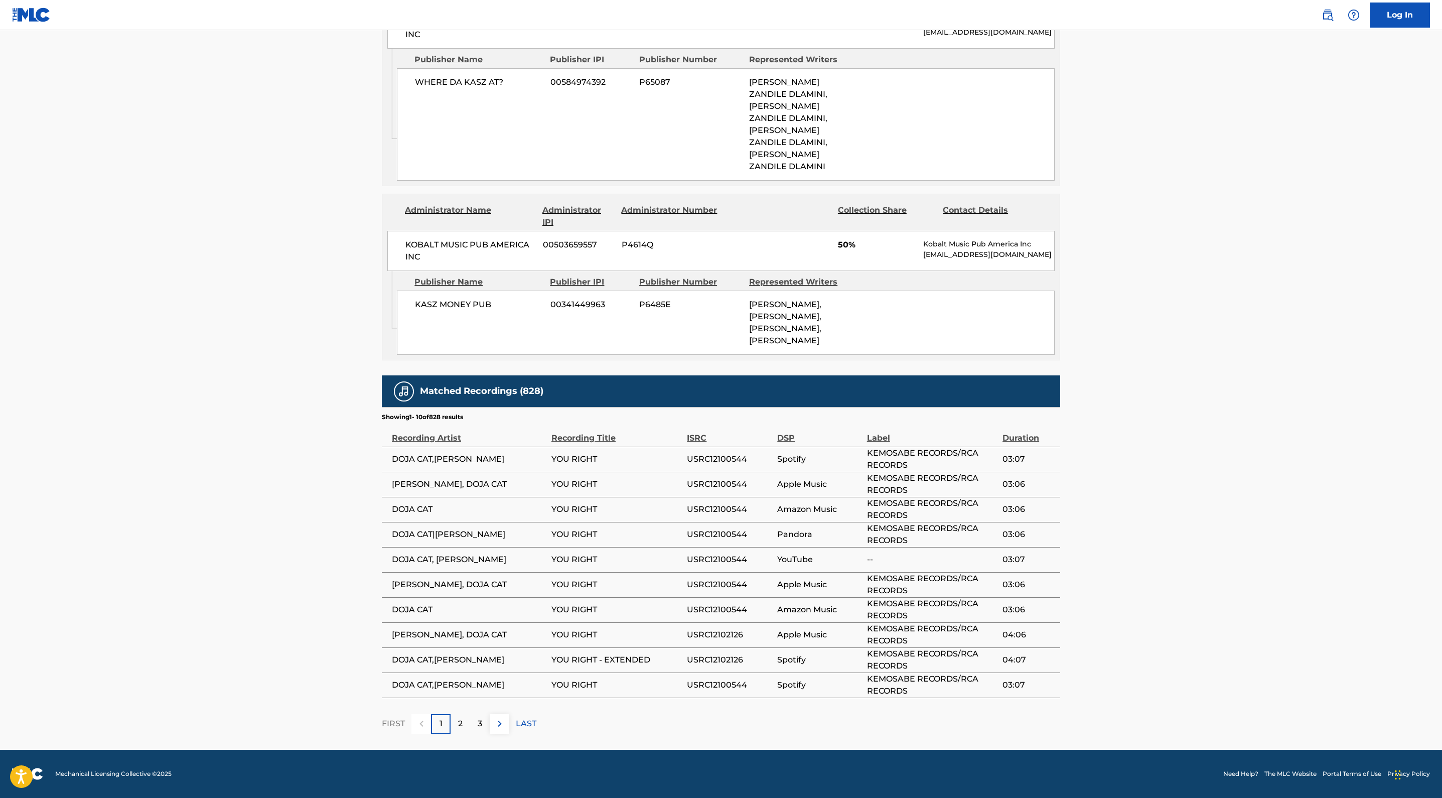
scroll to position [1536, 0]
click at [517, 355] on div "KASZ MONEY PUB 00341449963 P6485E [PERSON_NAME], [PERSON_NAME], [PERSON_NAME], …" at bounding box center [726, 323] width 658 height 64
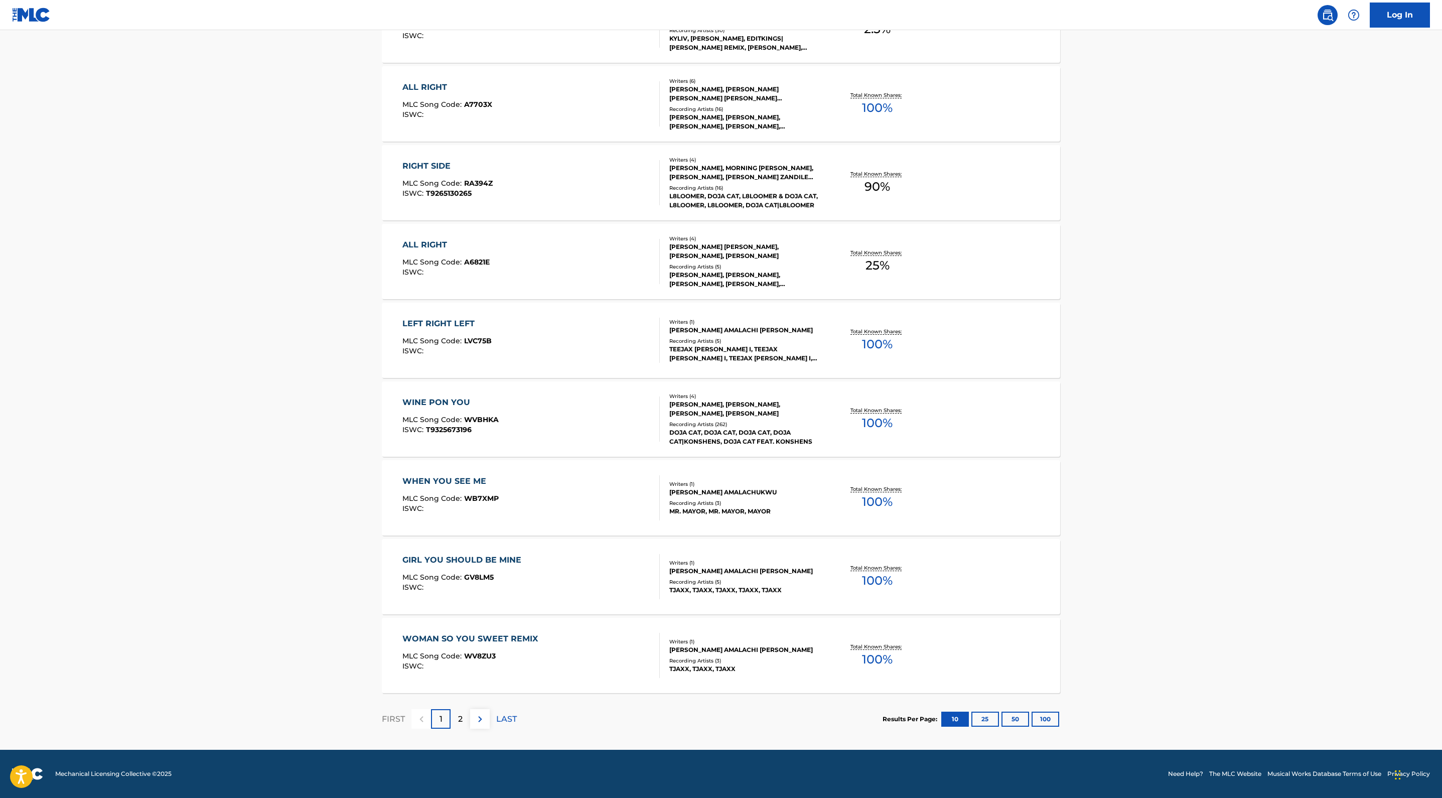
scroll to position [297, 0]
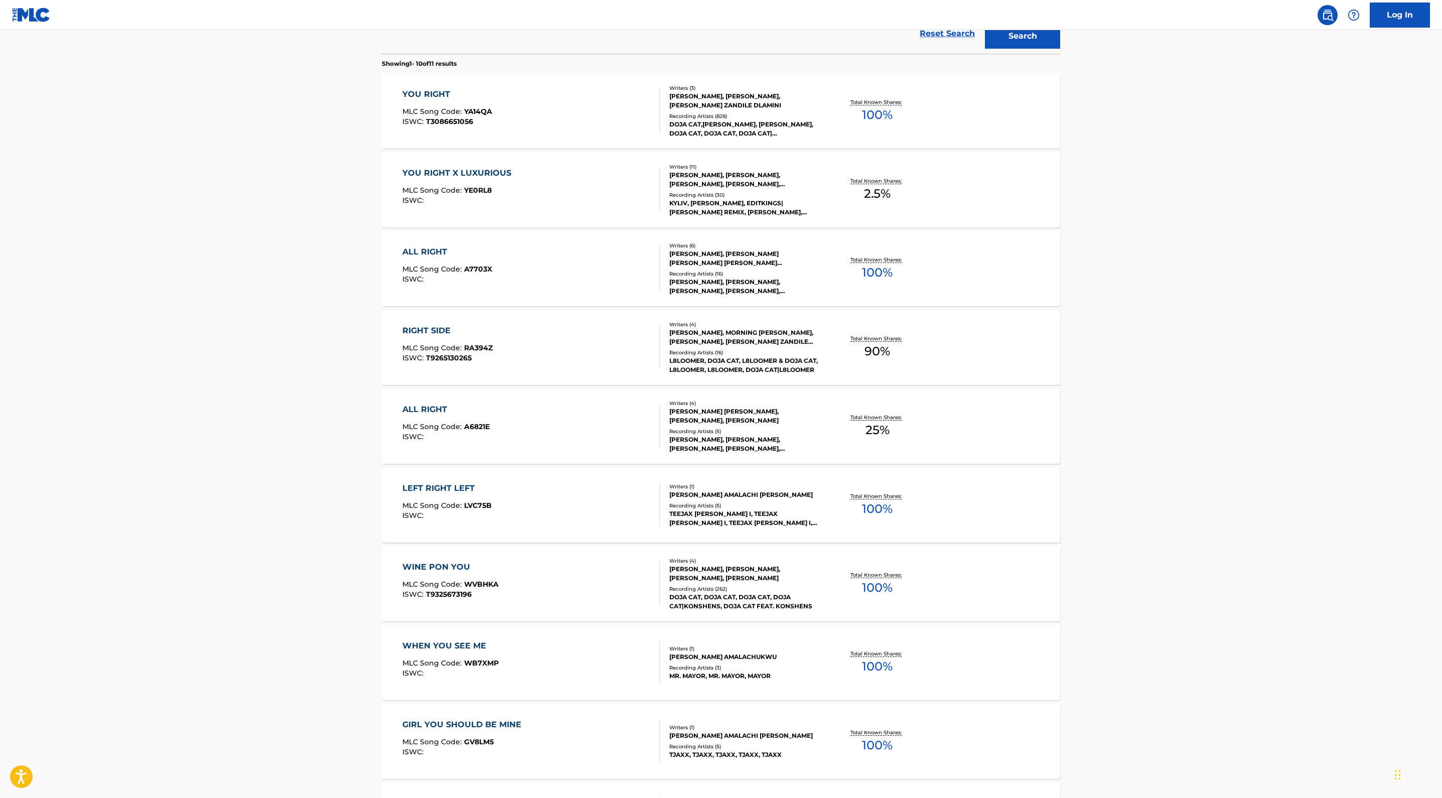
click at [59, 466] on main "The MLC Public Work Search The accuracy and completeness of The MLC's data is d…" at bounding box center [721, 323] width 1442 height 1181
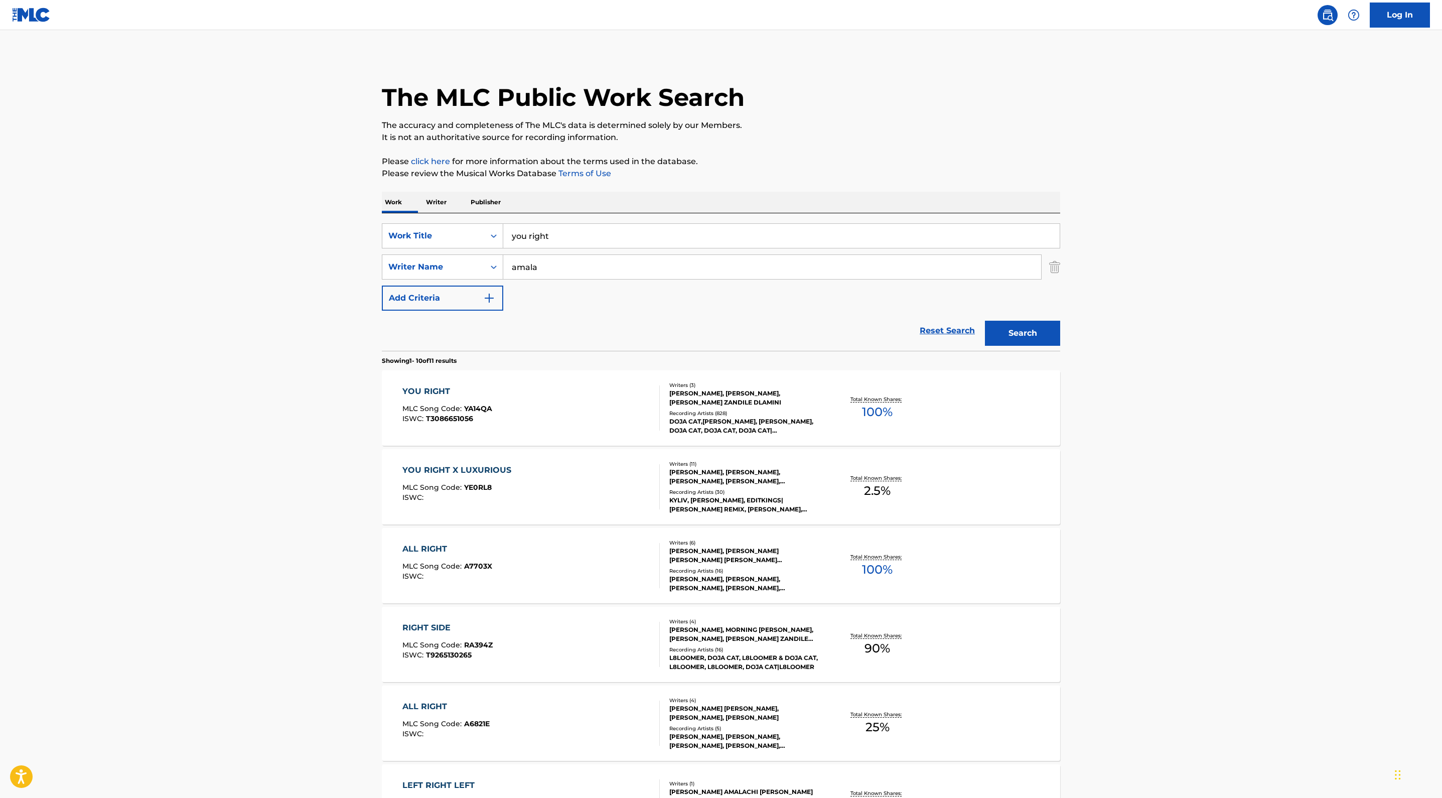
scroll to position [0, 0]
drag, startPoint x: 424, startPoint y: 367, endPoint x: 310, endPoint y: 349, distance: 115.8
click at [382, 248] on div "SearchWithCriteriaf2c2402b-52c6-4ec3-9933-aef05f7d6413 Work Title you right" at bounding box center [721, 235] width 678 height 25
click at [737, 143] on p "It is not an authoritative source for recording information." at bounding box center [721, 137] width 678 height 12
click at [522, 248] on input "Search Form" at bounding box center [781, 236] width 556 height 24
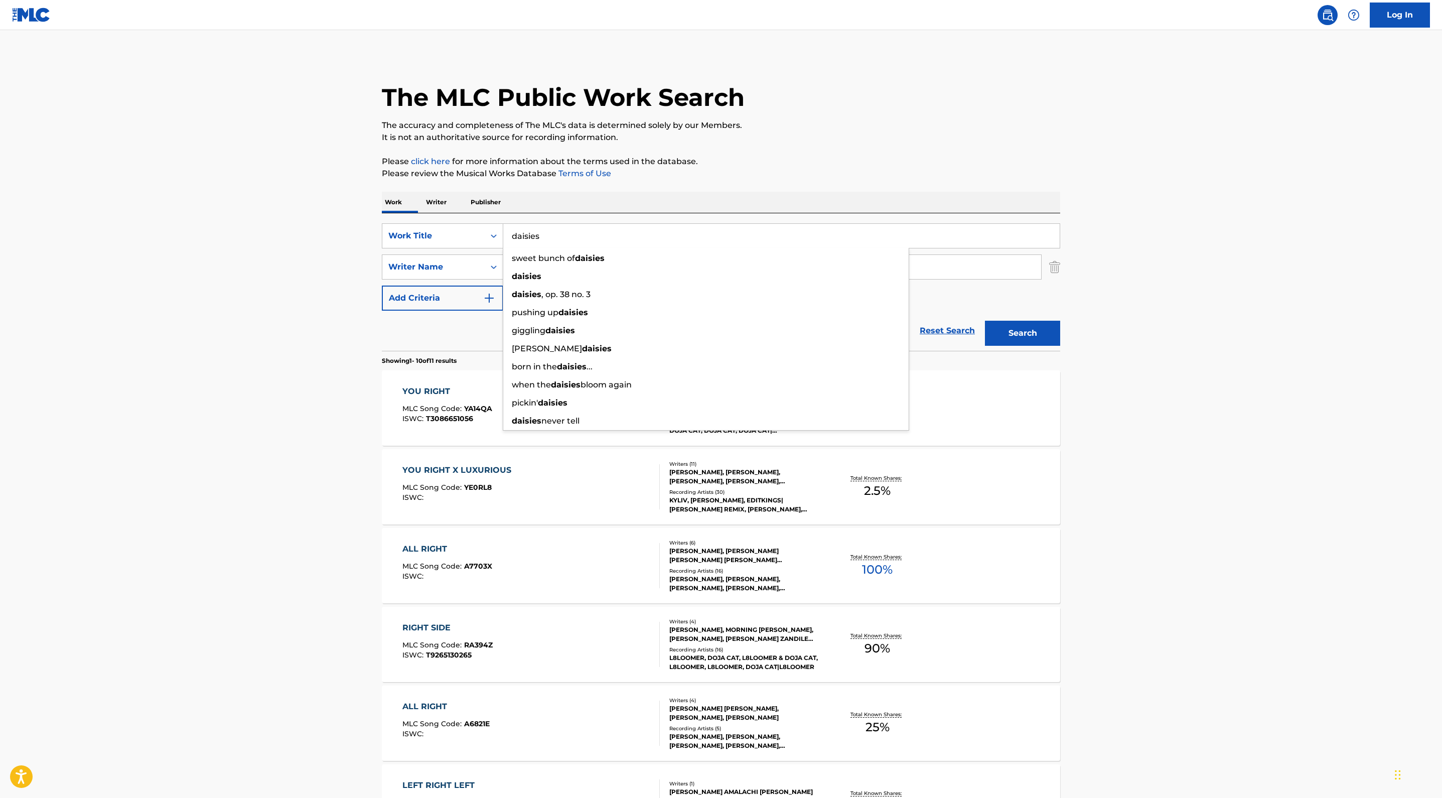
type input "daisies"
click at [633, 180] on p "Please review the Musical Works Database Terms of Use" at bounding box center [721, 174] width 678 height 12
drag, startPoint x: 408, startPoint y: 421, endPoint x: 226, endPoint y: 410, distance: 183.0
click at [382, 279] on div "SearchWithCriteriad0653320-b32a-4bbb-aa81-4333e206983d Writer Name amala [PERSO…" at bounding box center [721, 266] width 678 height 25
type input "[PERSON_NAME]"
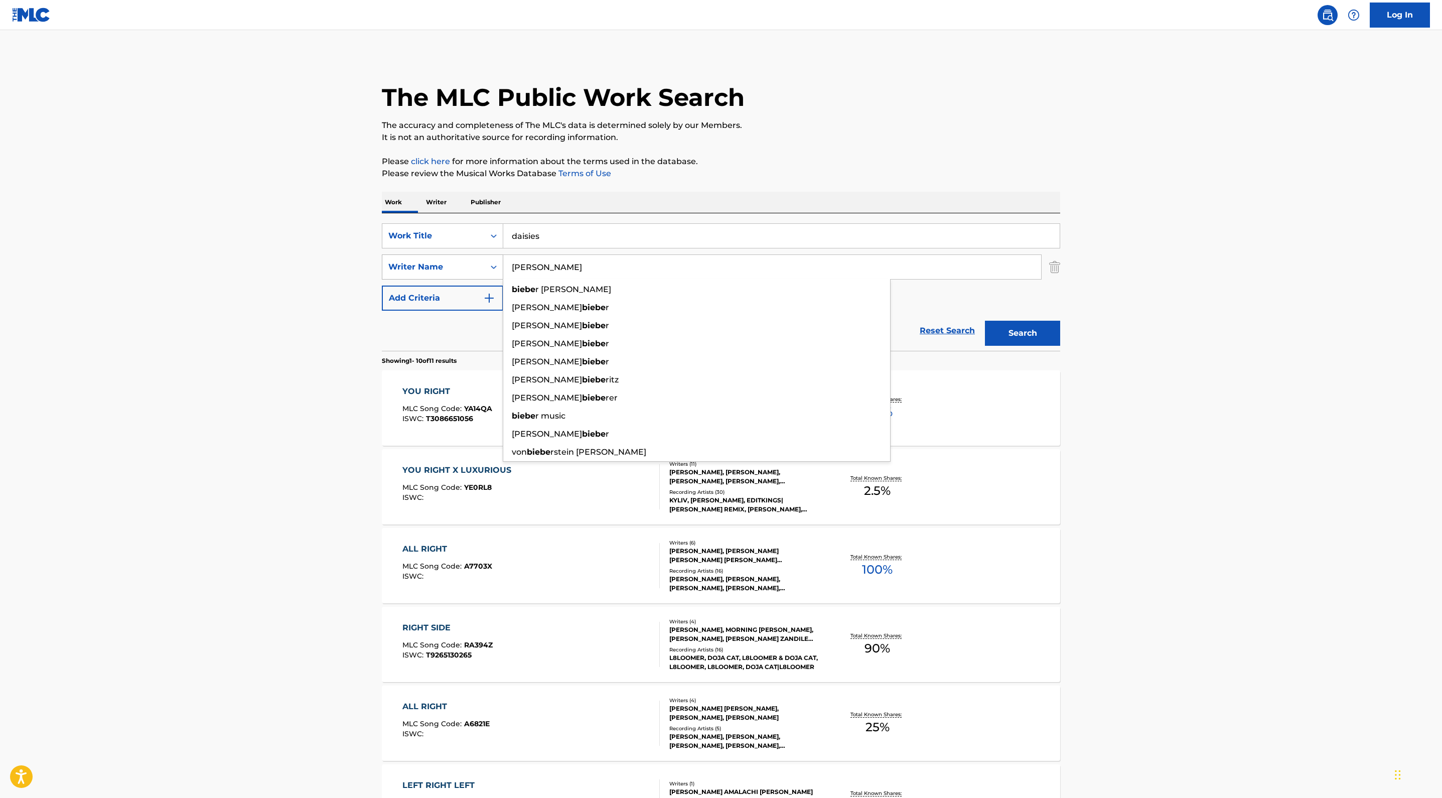
click at [1060, 346] on button "Search" at bounding box center [1022, 333] width 75 height 25
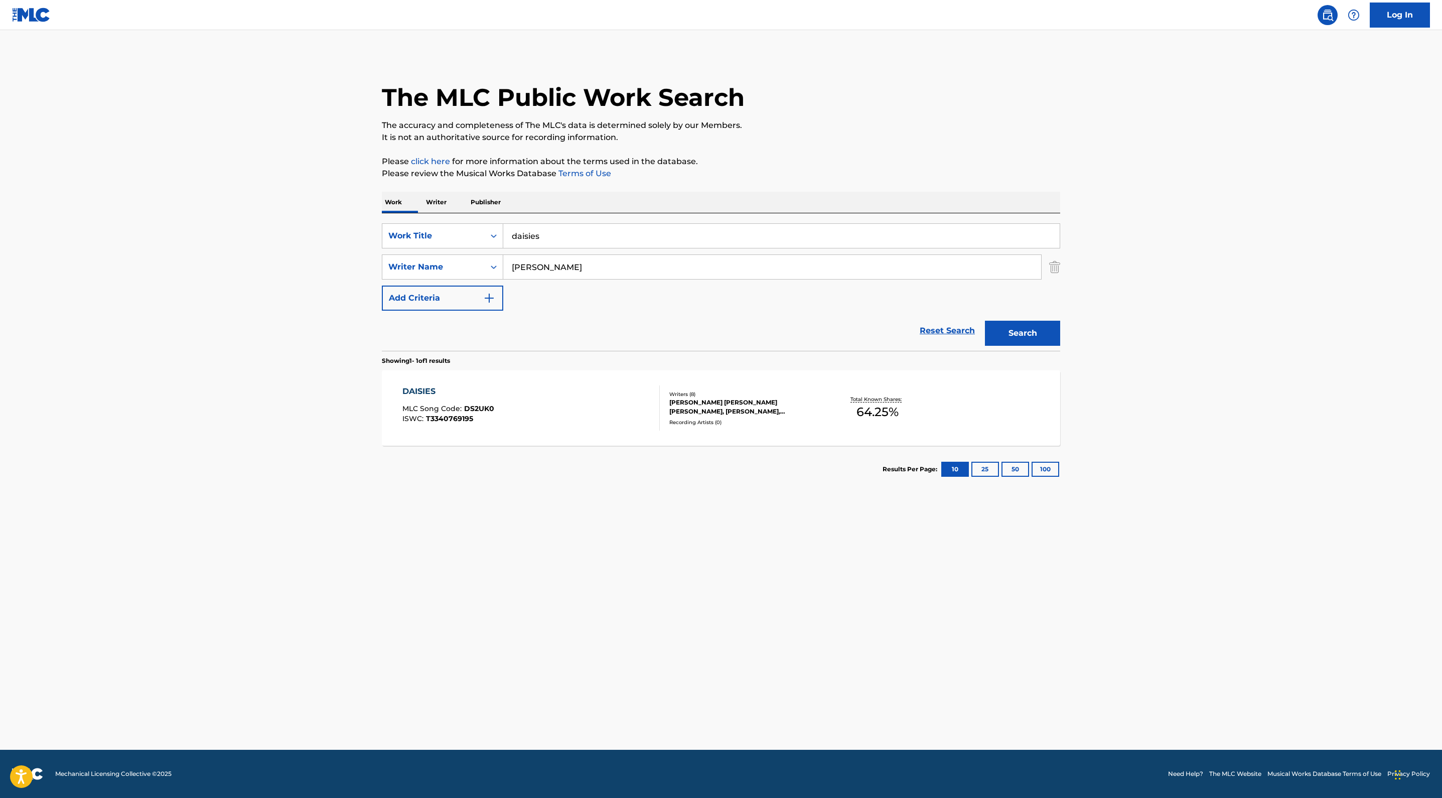
scroll to position [58, 0]
click at [806, 446] on div "DAISIES MLC Song Code : DS2UK0 ISWC : T3340769195 Writers ( 8 ) [PERSON_NAME] […" at bounding box center [721, 407] width 678 height 75
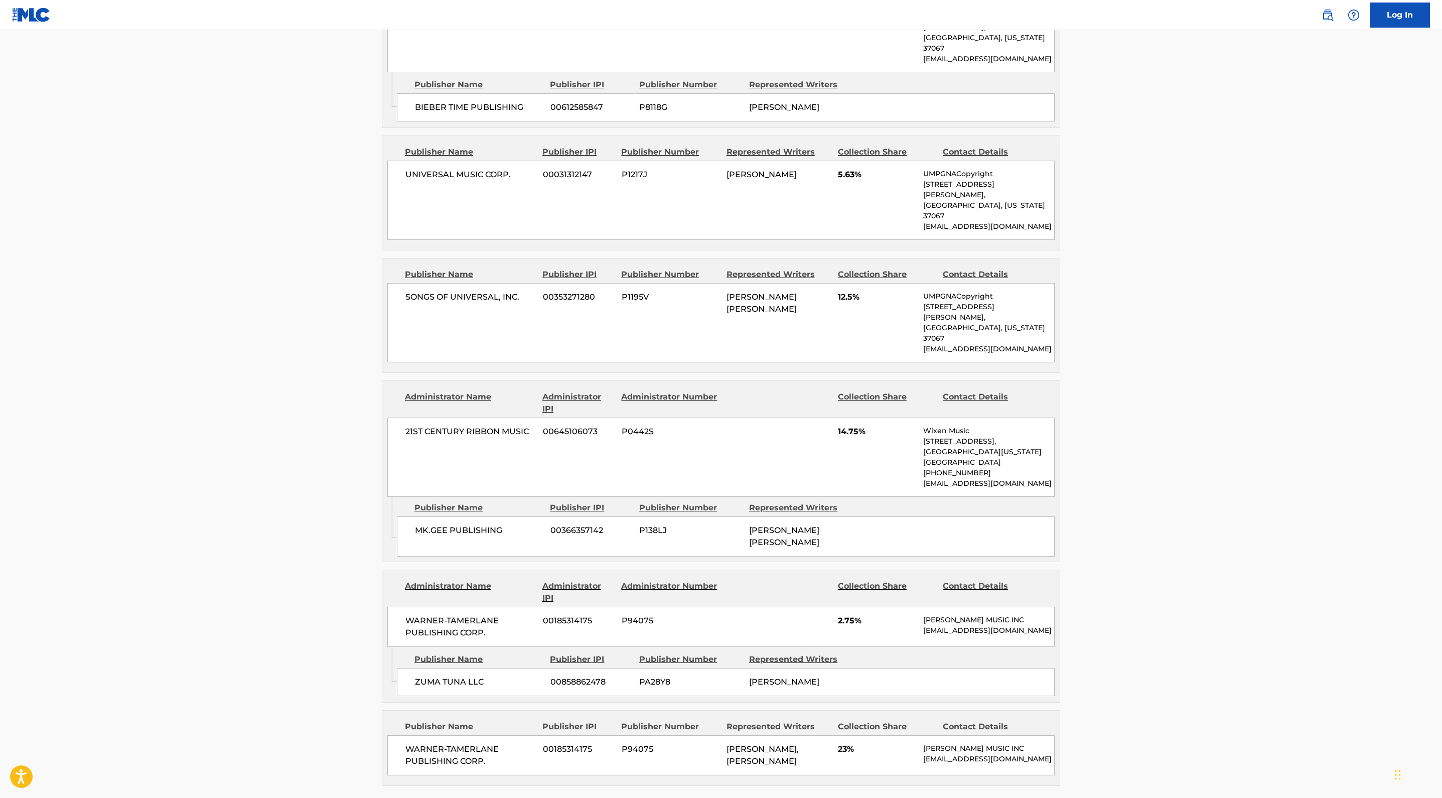
scroll to position [306, 0]
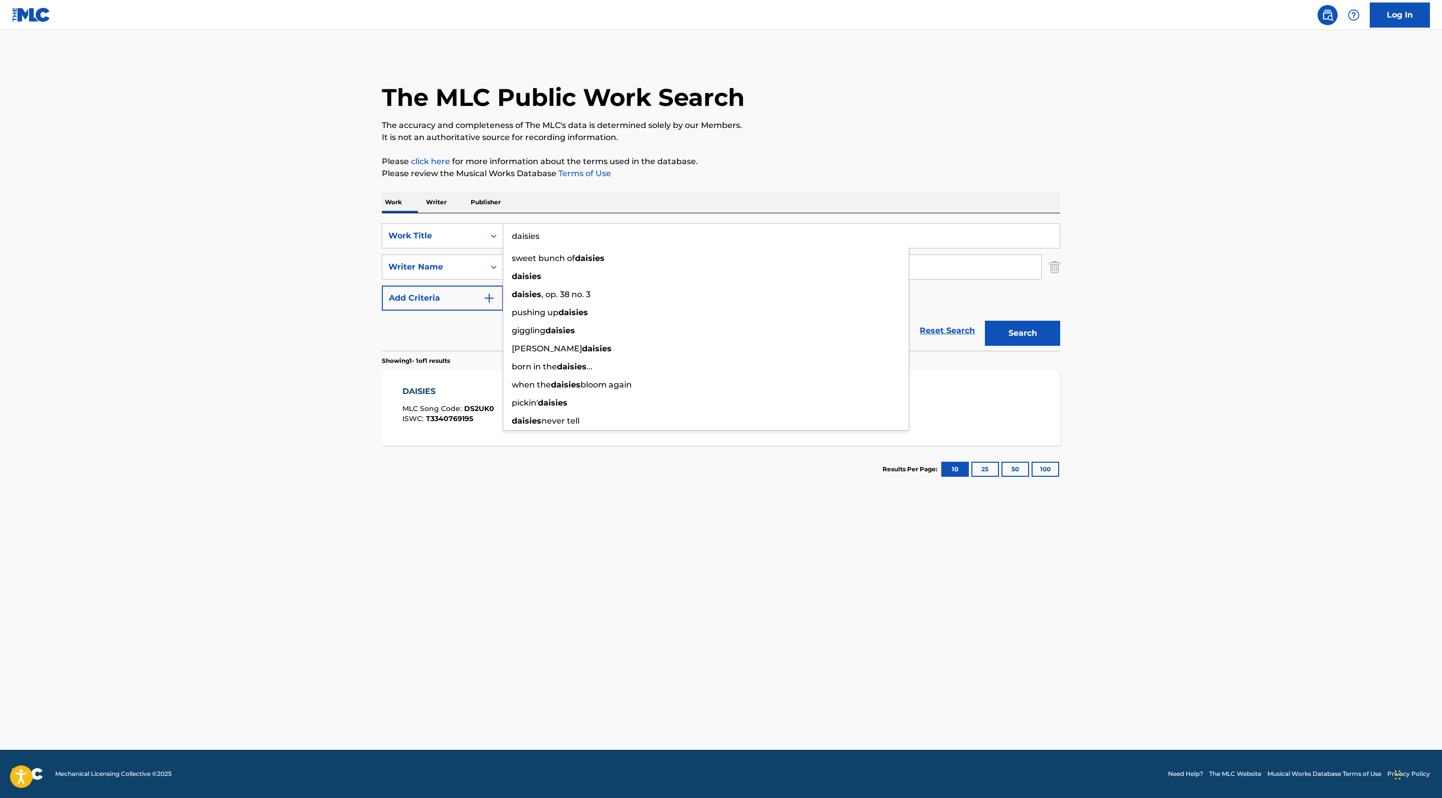
drag, startPoint x: 479, startPoint y: 372, endPoint x: 222, endPoint y: 330, distance: 260.3
click at [382, 330] on div "SearchWithCriteriaf2c2402b-52c6-4ec3-9933-aef05f7d6413 Work Title daisies sweet…" at bounding box center [721, 281] width 678 height 137
type input "birds of a feather"
click at [671, 143] on p "It is not an authoritative source for recording information." at bounding box center [721, 137] width 678 height 12
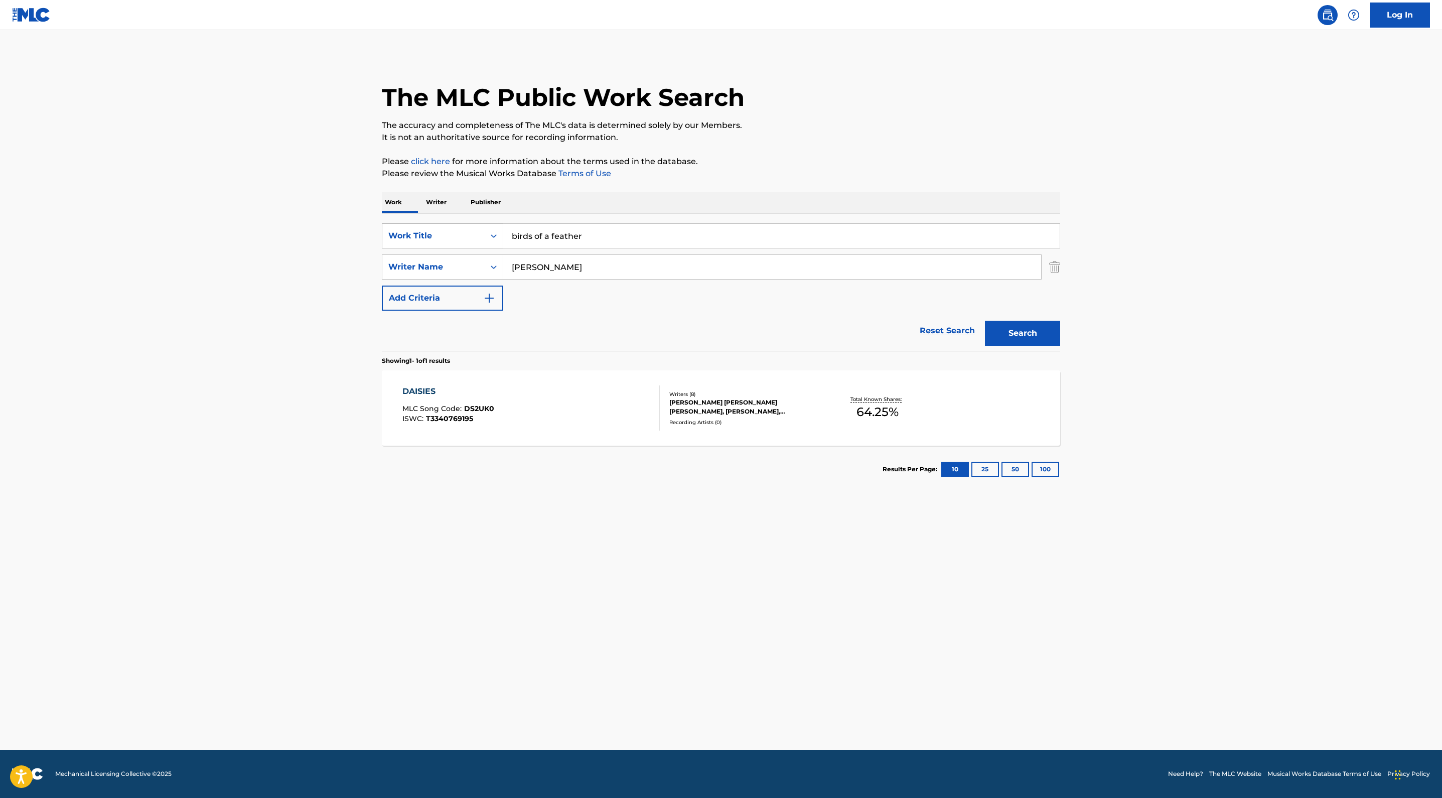
drag, startPoint x: 447, startPoint y: 425, endPoint x: 211, endPoint y: 379, distance: 240.3
click at [382, 311] on div "SearchWithCriteriaf2c2402b-52c6-4ec3-9933-aef05f7d6413 Work Title birds of a fe…" at bounding box center [721, 266] width 678 height 87
type input "e"
type input "finneas"
click at [1060, 346] on button "Search" at bounding box center [1022, 333] width 75 height 25
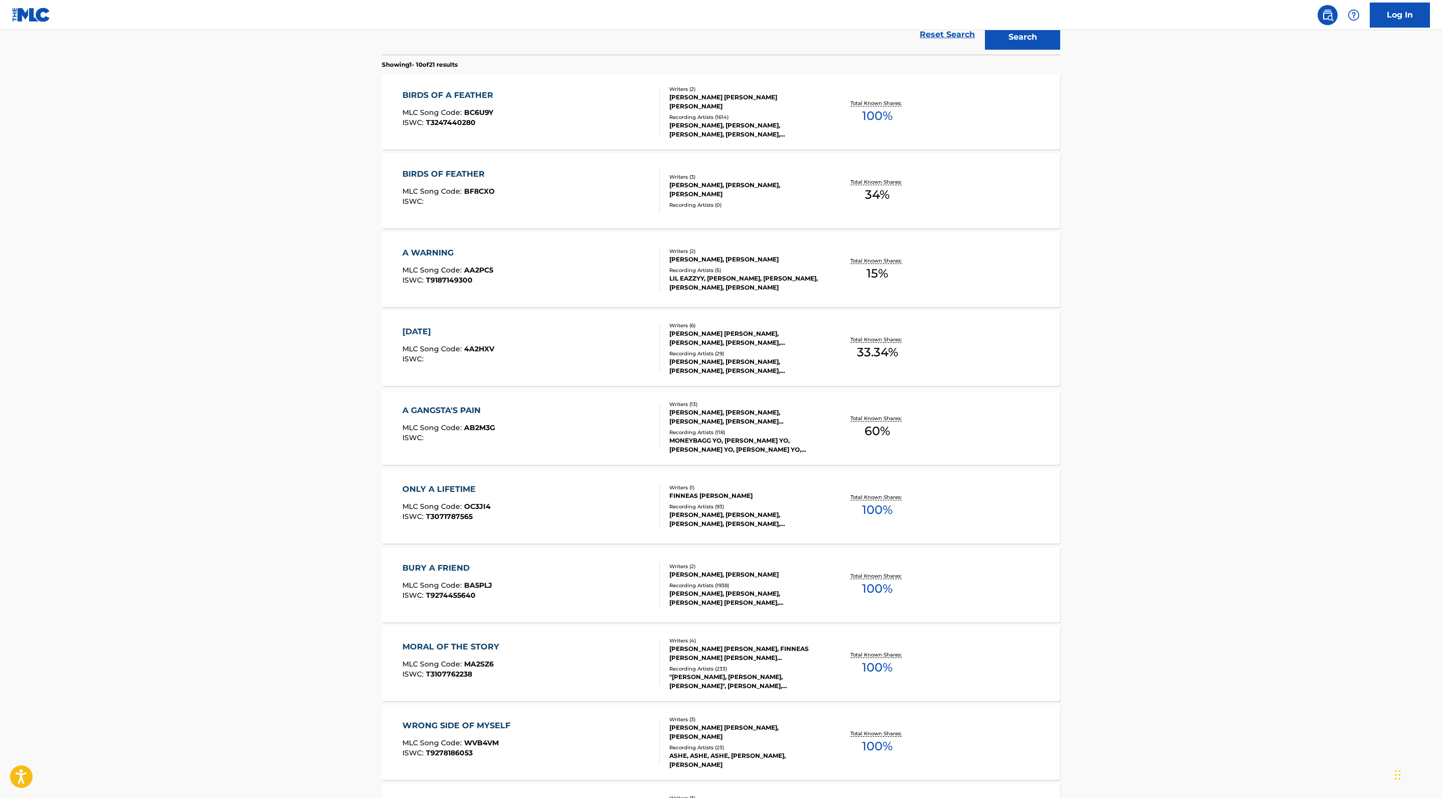
scroll to position [299, 0]
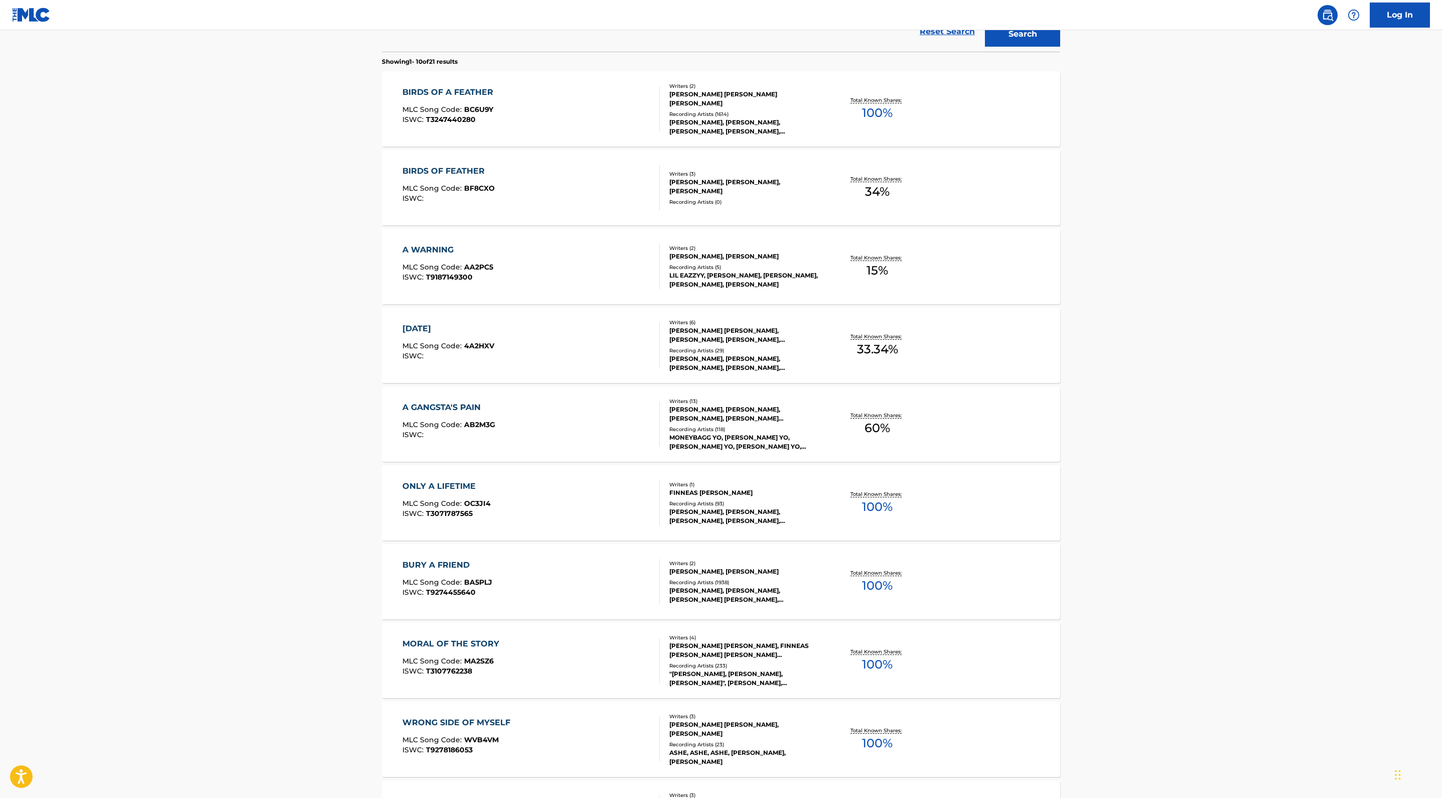
click at [821, 108] on div "[PERSON_NAME] [PERSON_NAME] [PERSON_NAME]" at bounding box center [745, 99] width 152 height 18
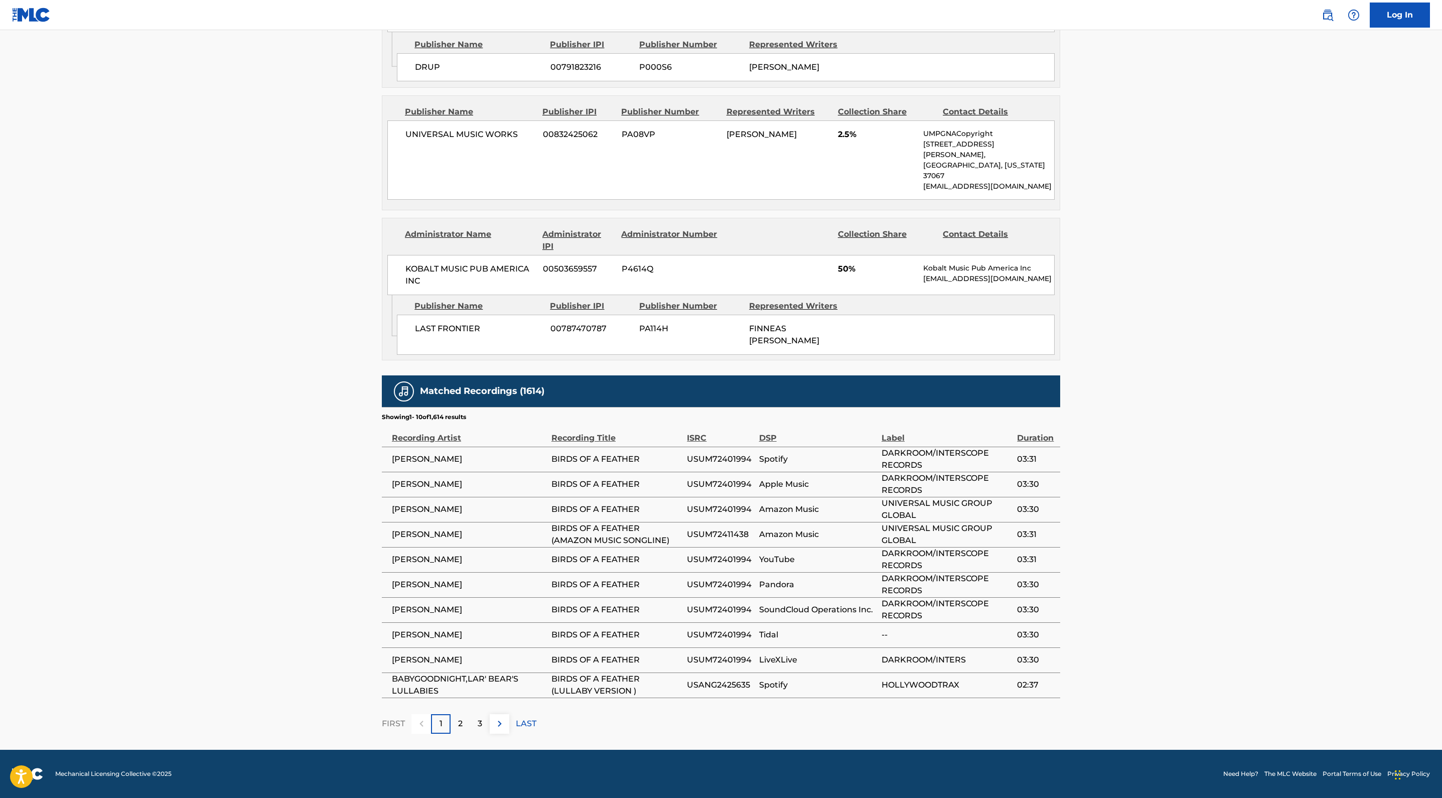
scroll to position [832, 0]
click at [48, 464] on main "< Back to public search results Copy work link BIRDS OF A FEATHER Work Detail M…" at bounding box center [721, 90] width 1442 height 1319
click at [75, 460] on main "< Back to public search results Copy work link BIRDS OF A FEATHER Work Detail M…" at bounding box center [721, 90] width 1442 height 1319
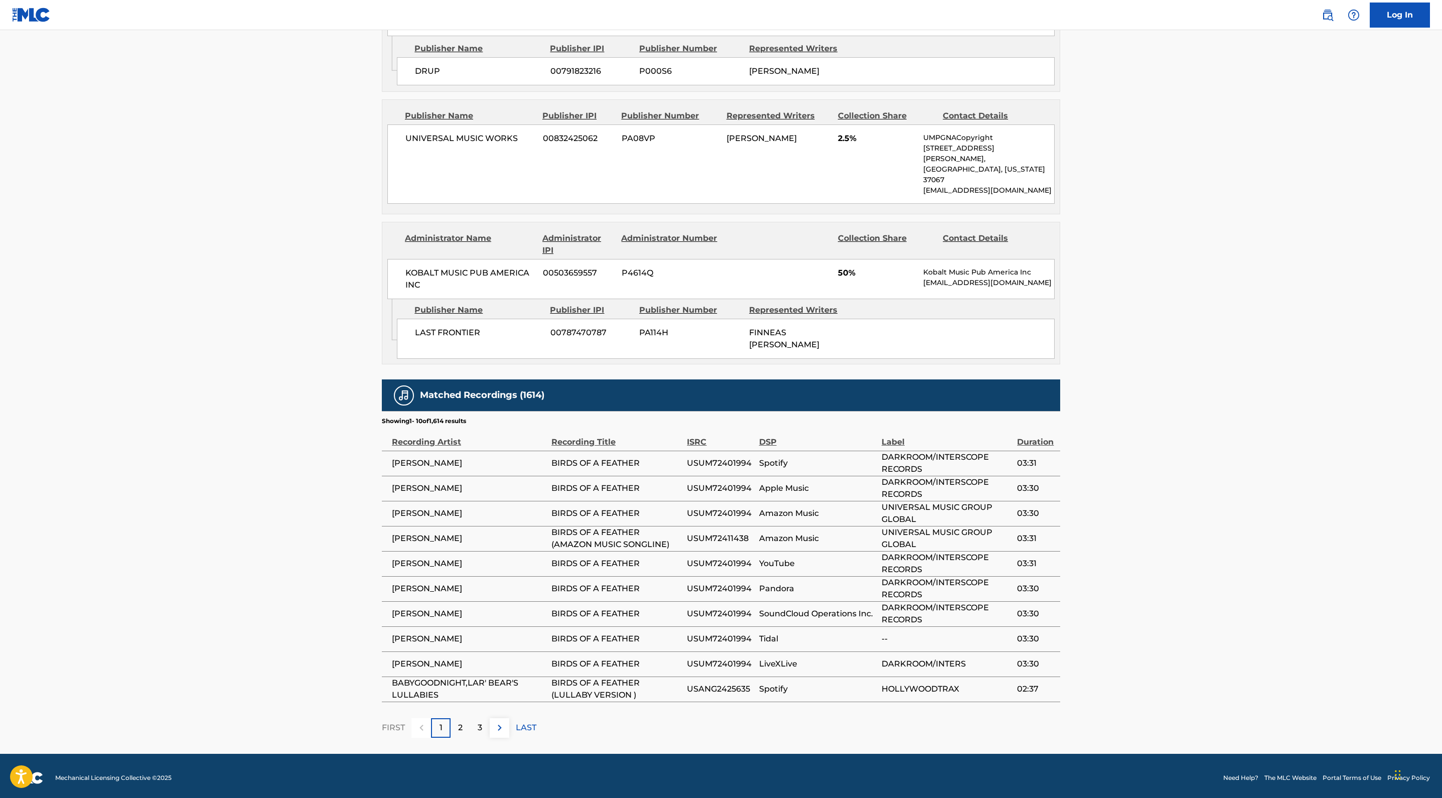
scroll to position [299, 0]
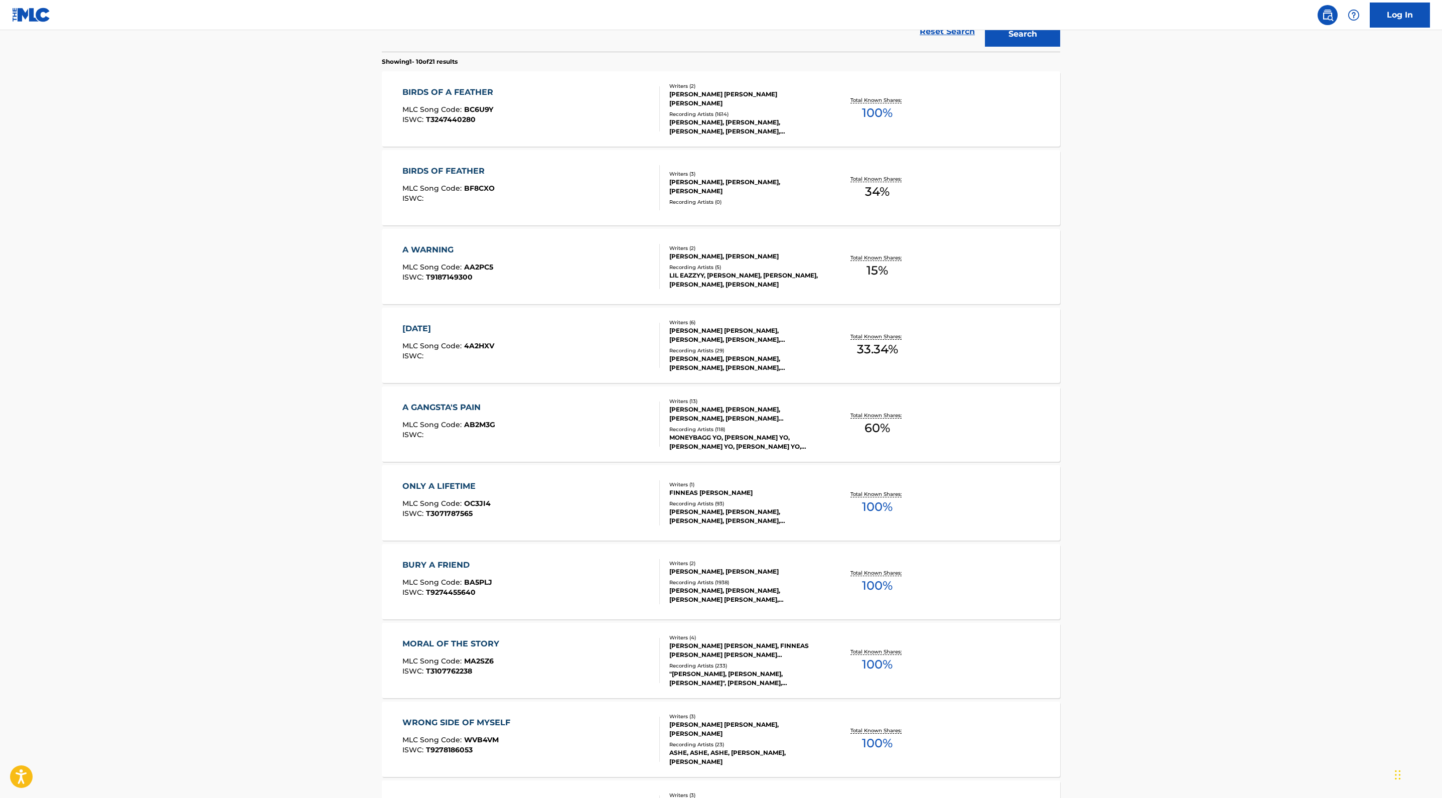
click at [75, 546] on main "The MLC Public Work Search The accuracy and completeness of The MLC's data is d…" at bounding box center [721, 321] width 1442 height 1181
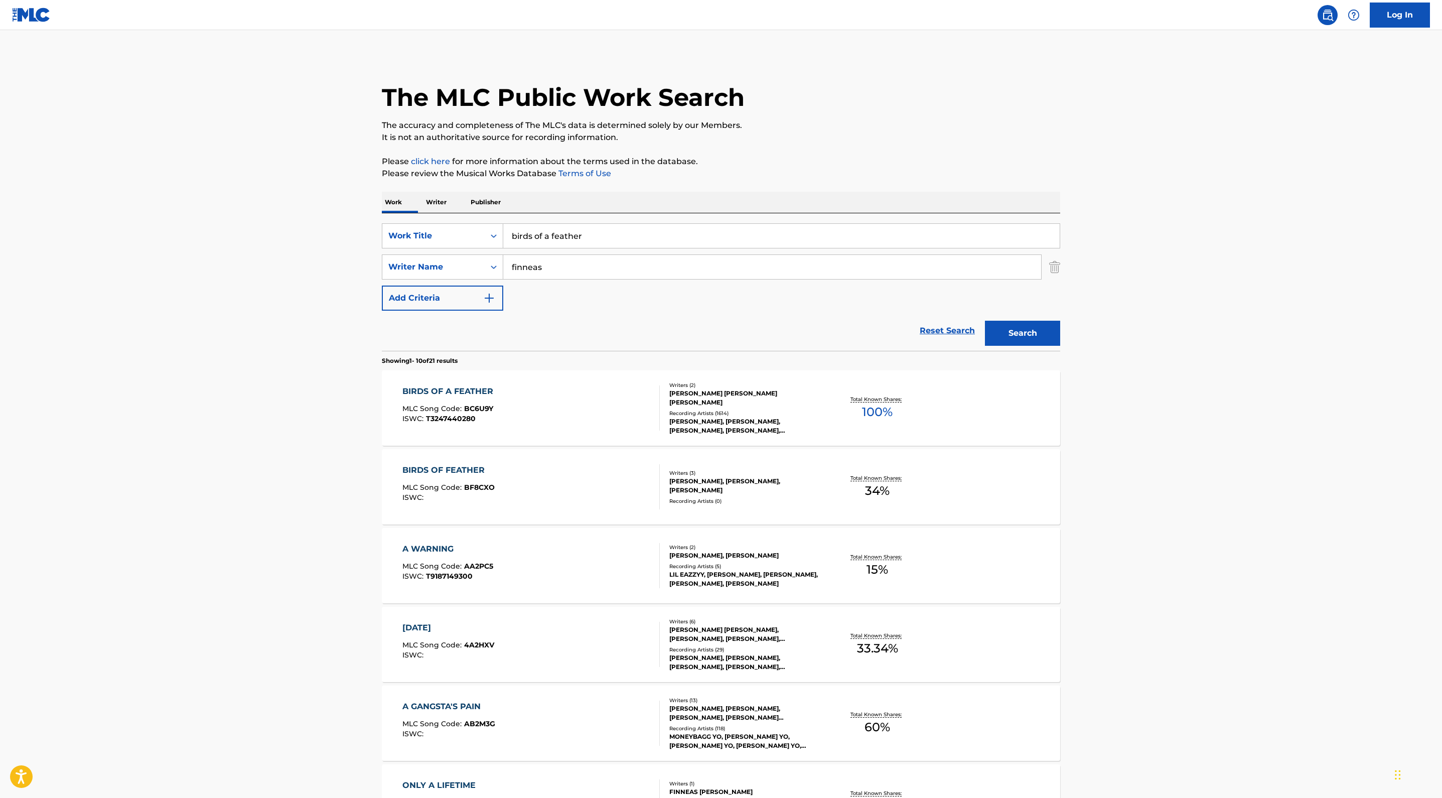
scroll to position [0, 0]
